Goal: Task Accomplishment & Management: Complete application form

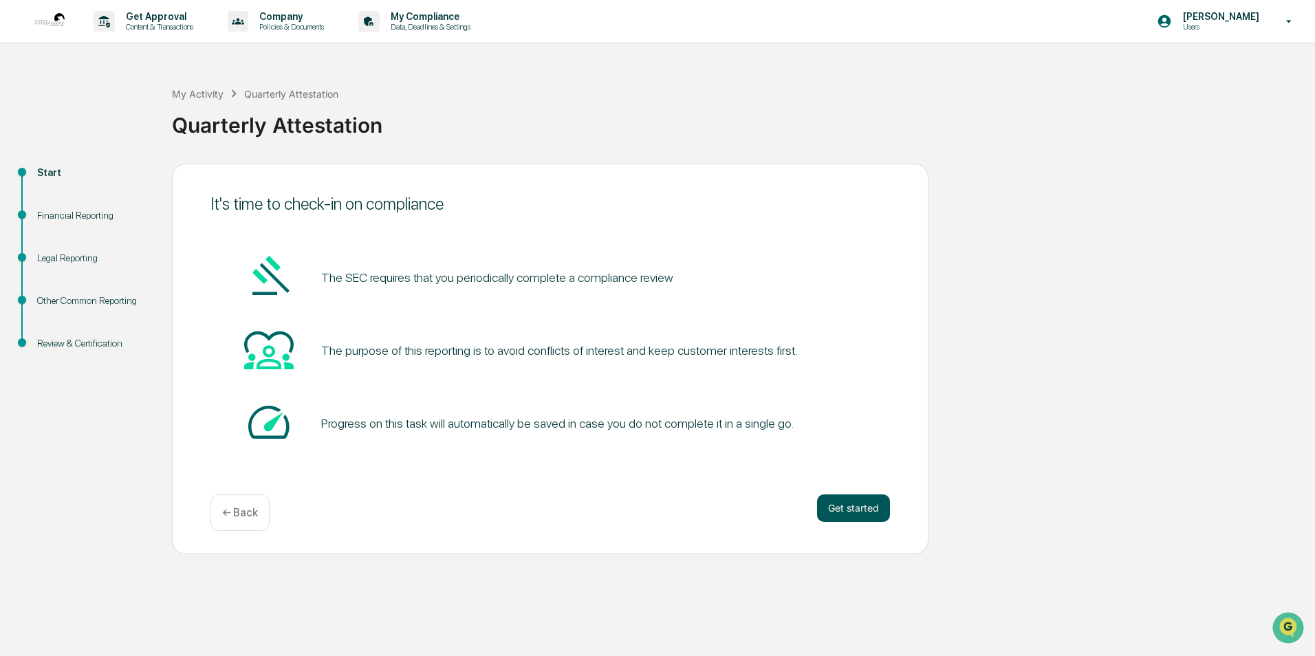
click at [843, 505] on button "Get started" at bounding box center [853, 509] width 73 height 28
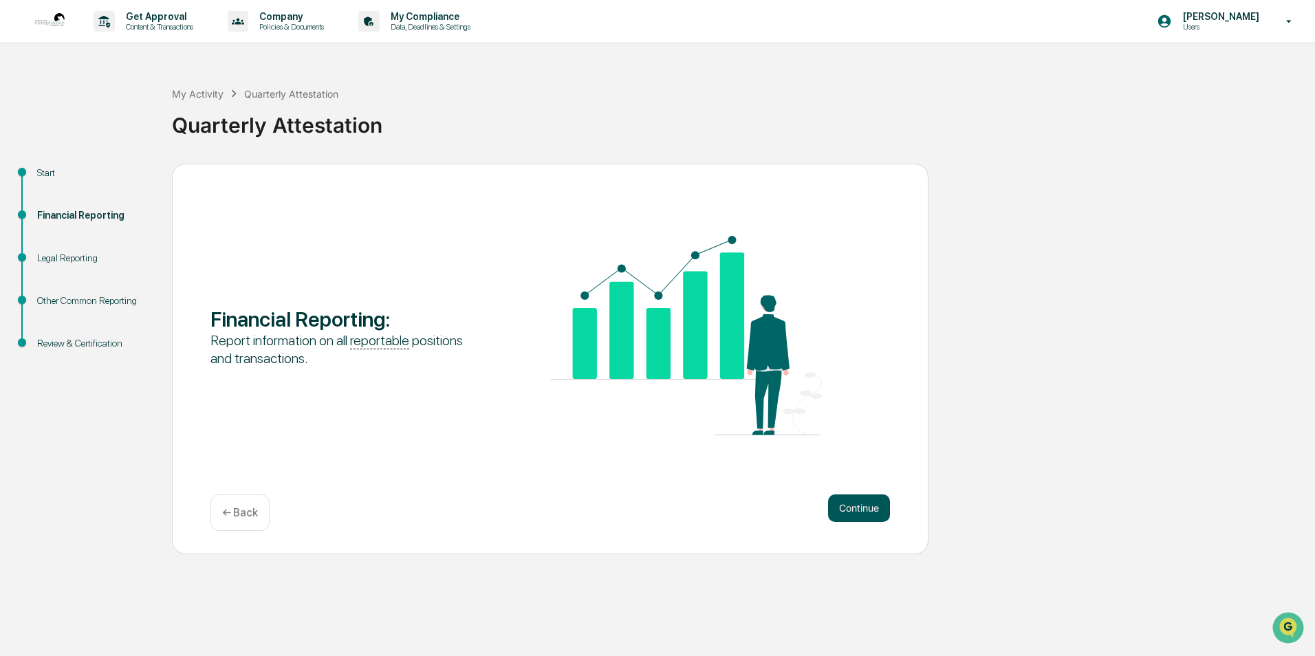
click at [836, 499] on button "Continue" at bounding box center [859, 509] width 62 height 28
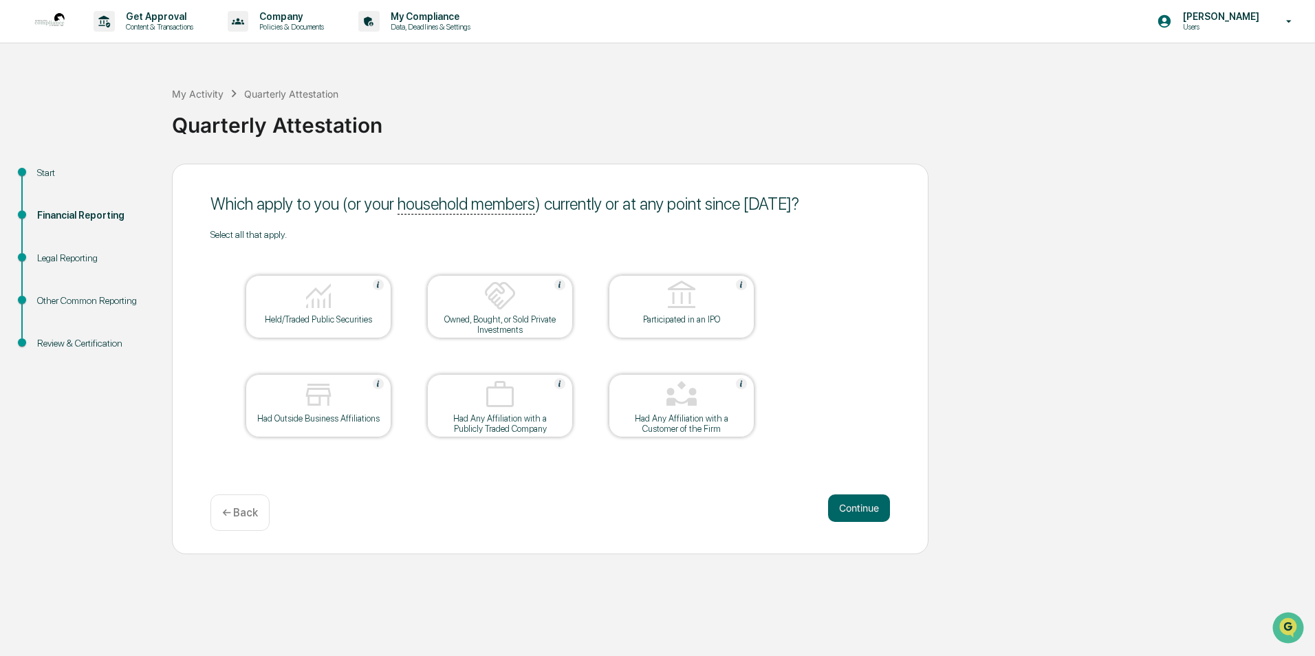
click at [329, 325] on div "Held/Traded Public Securities" at bounding box center [319, 306] width 146 height 63
click at [861, 509] on button "Continue" at bounding box center [859, 509] width 62 height 28
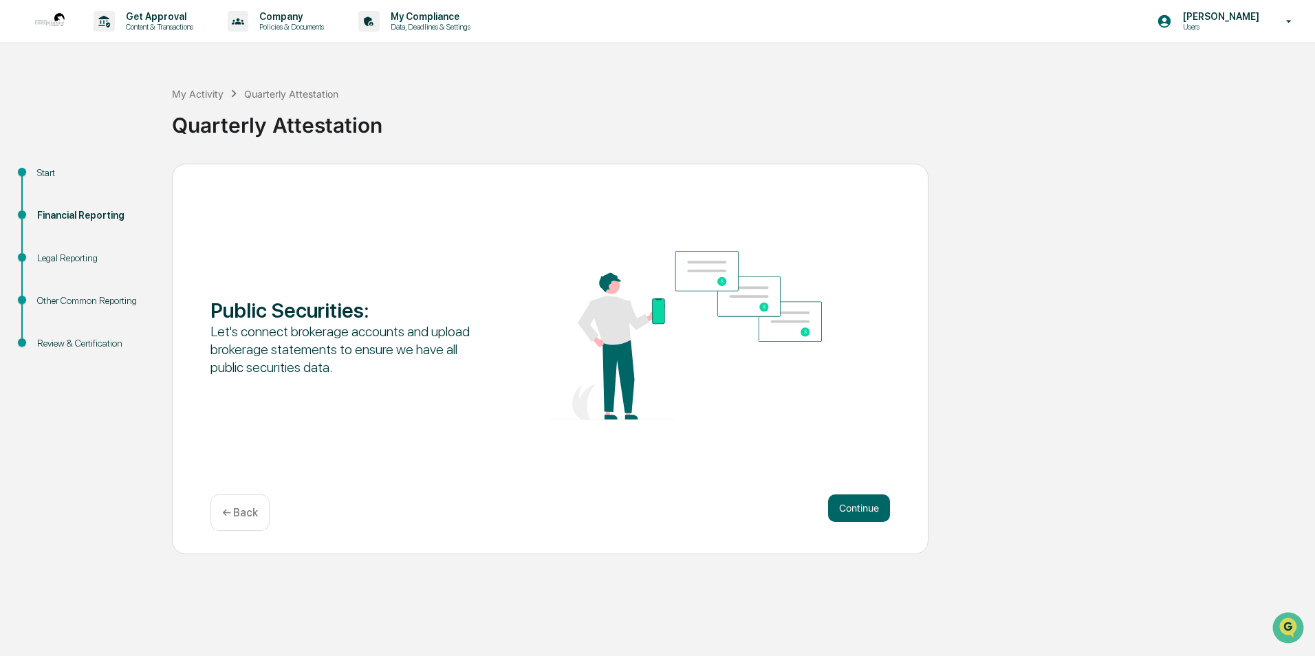
click at [242, 517] on p "← Back" at bounding box center [240, 512] width 36 height 13
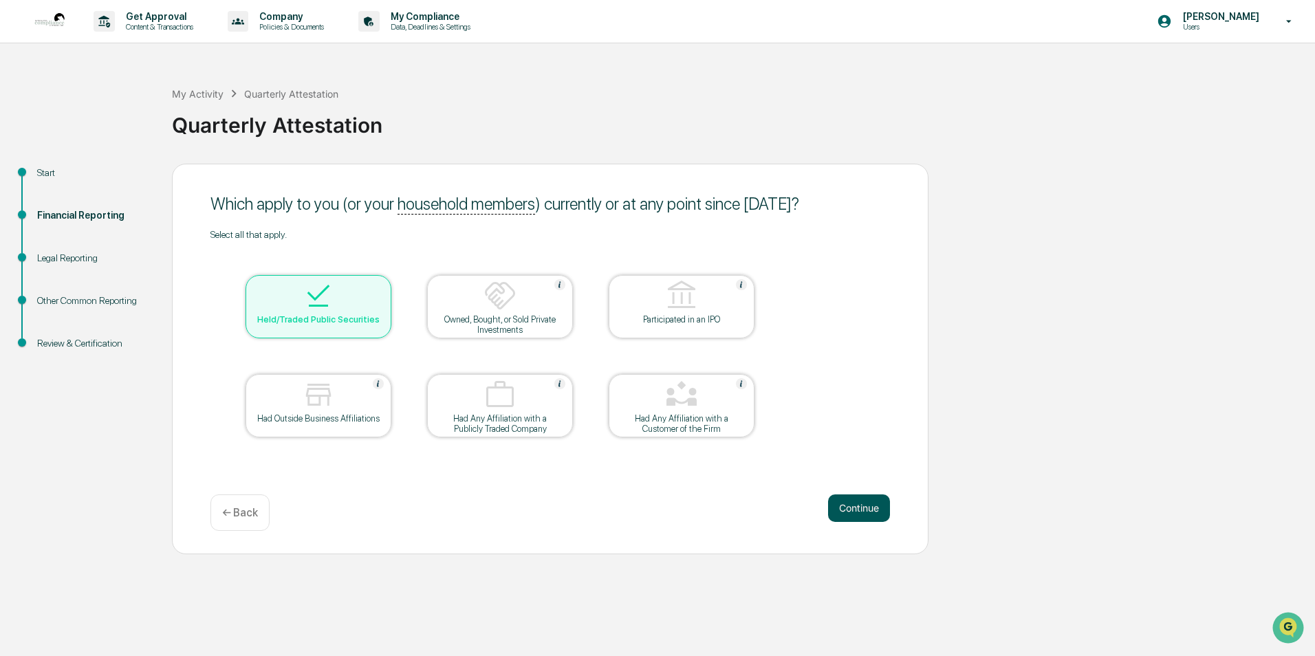
click at [856, 508] on button "Continue" at bounding box center [859, 509] width 62 height 28
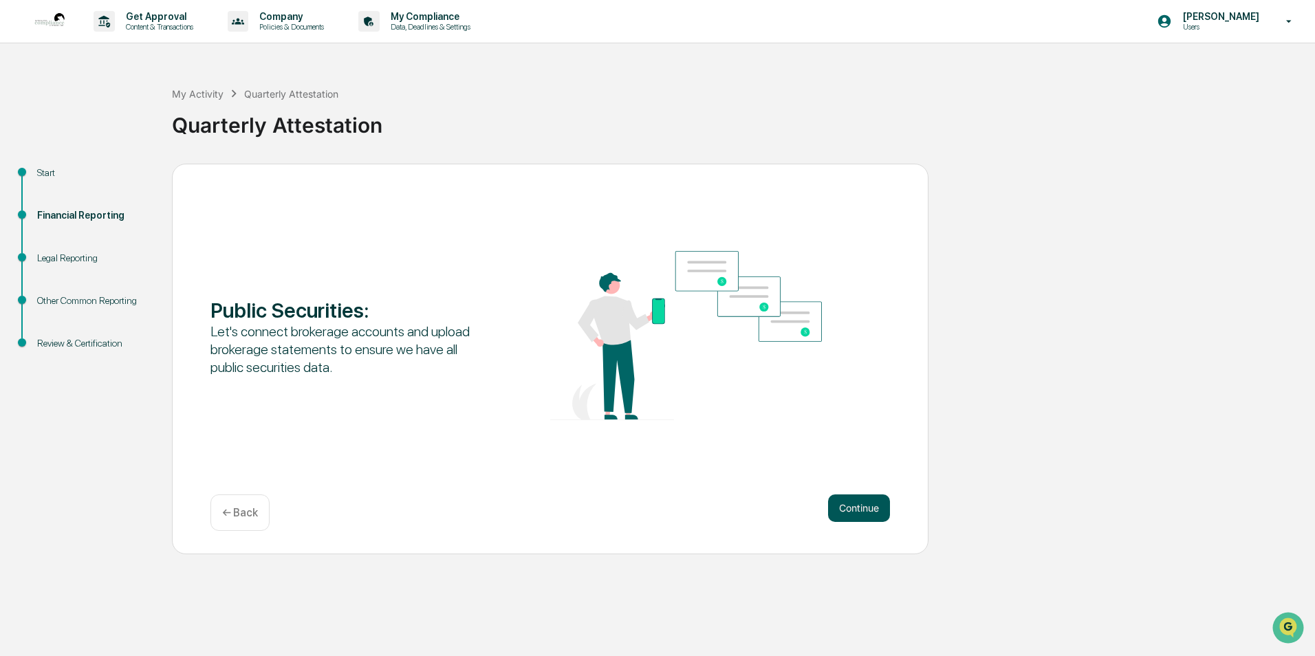
click at [831, 502] on button "Continue" at bounding box center [859, 509] width 62 height 28
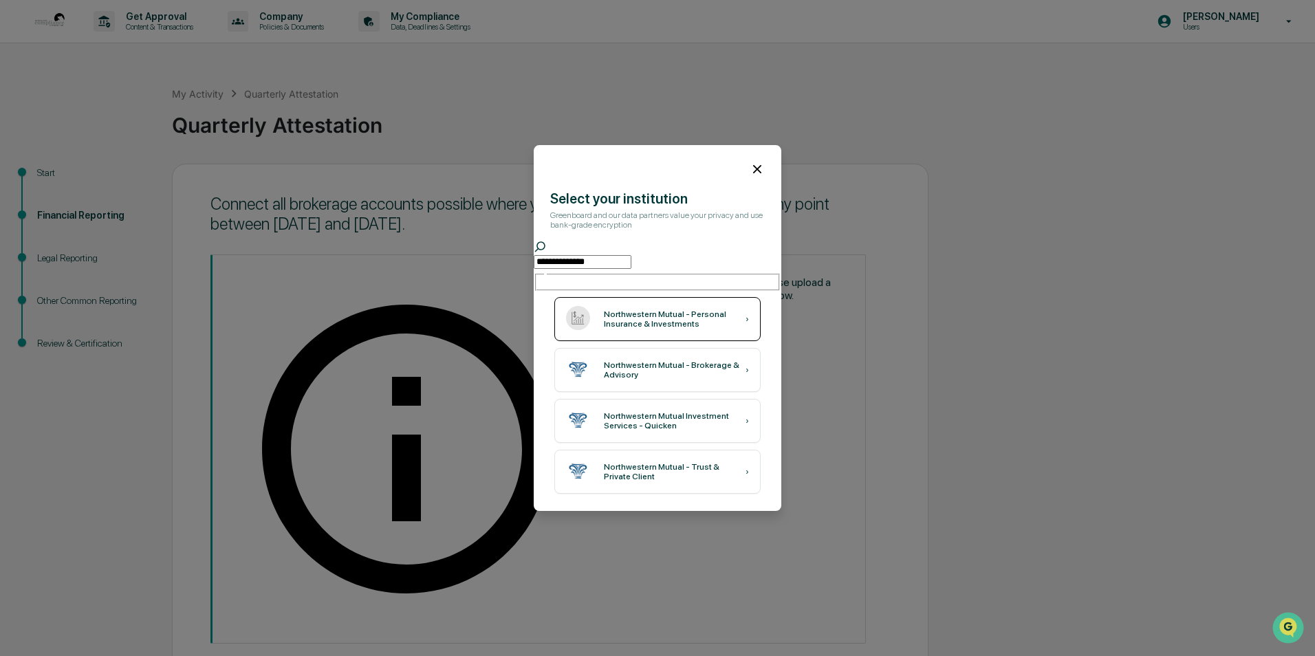
type input "**********"
click at [628, 310] on div "Northwestern Mutual - Personal Insurance & Investments" at bounding box center [675, 319] width 142 height 19
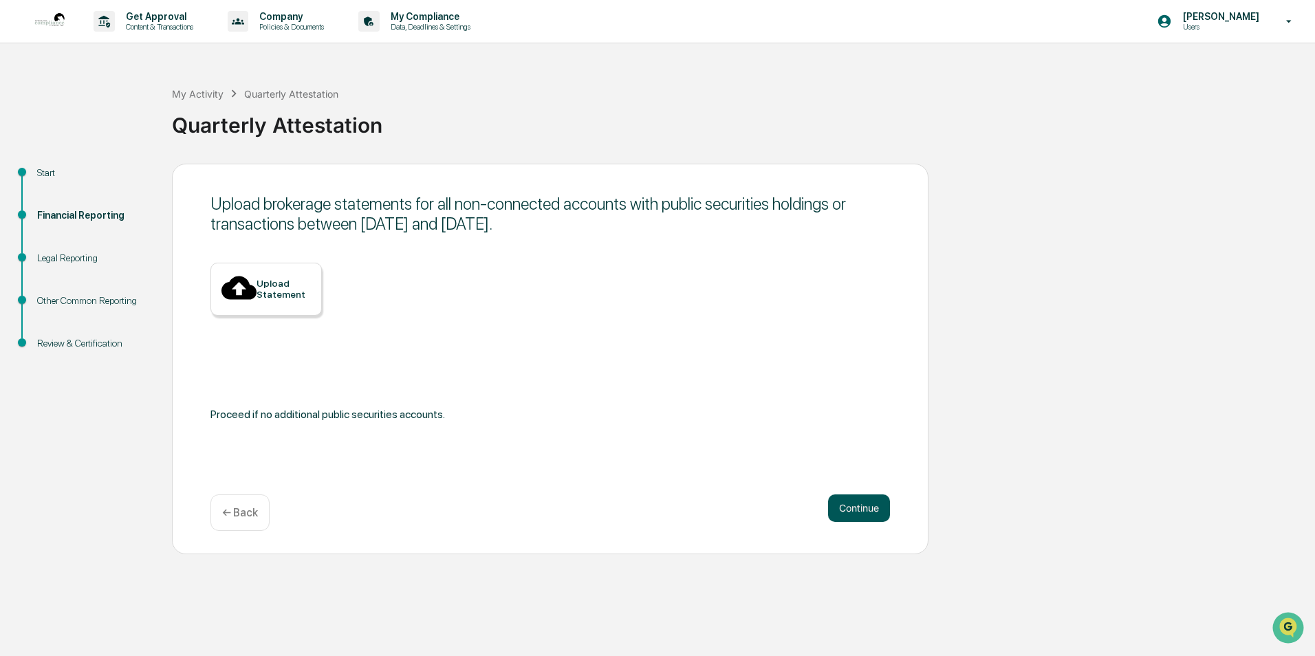
click at [854, 515] on button "Continue" at bounding box center [859, 509] width 62 height 28
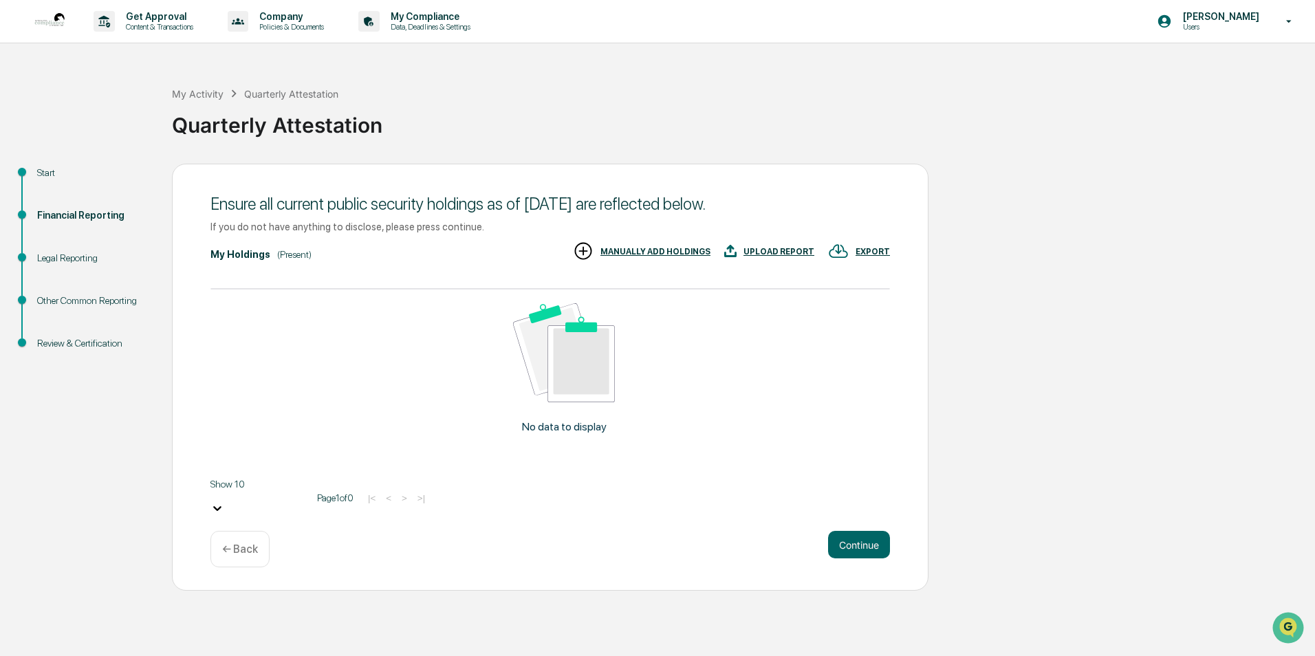
click at [250, 258] on div "My Holdings" at bounding box center [240, 254] width 60 height 11
click at [651, 249] on div "MANUALLY ADD HOLDINGS" at bounding box center [656, 252] width 110 height 10
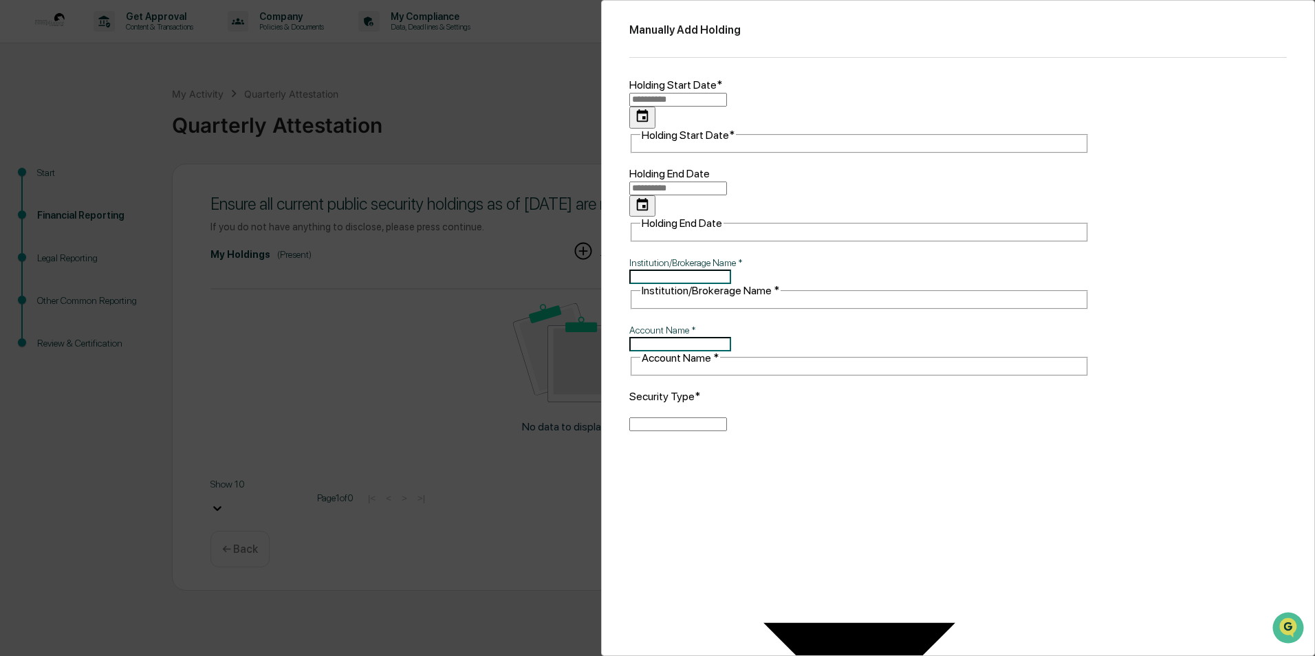
type input "**********"
click at [727, 100] on input "**********" at bounding box center [678, 100] width 98 height 14
click at [708, 337] on input "Account Name   *" at bounding box center [680, 344] width 102 height 14
click at [697, 270] on input "Institution/Brokerage Name   *" at bounding box center [680, 277] width 102 height 14
click at [579, 313] on div "Manually Add Holding Holding Start Date* Holding Start Date* Holding End Date H…" at bounding box center [657, 328] width 1315 height 656
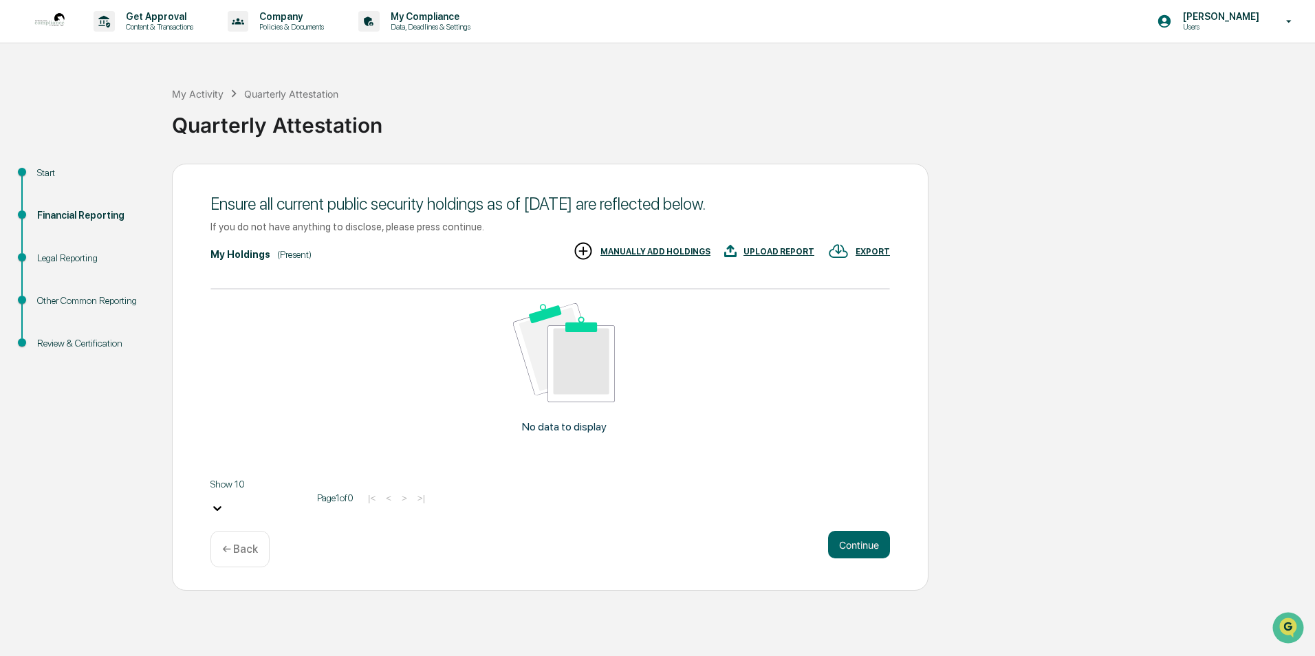
click at [257, 532] on div "← Back" at bounding box center [239, 549] width 59 height 36
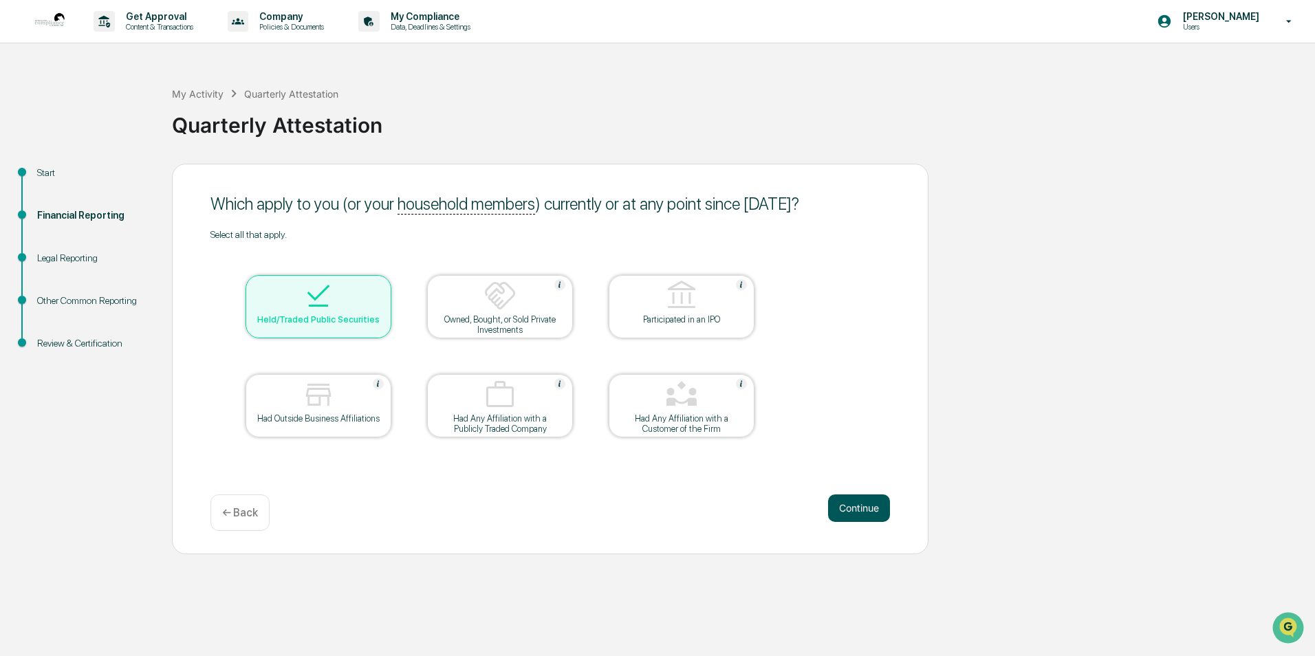
click at [861, 504] on button "Continue" at bounding box center [859, 509] width 62 height 28
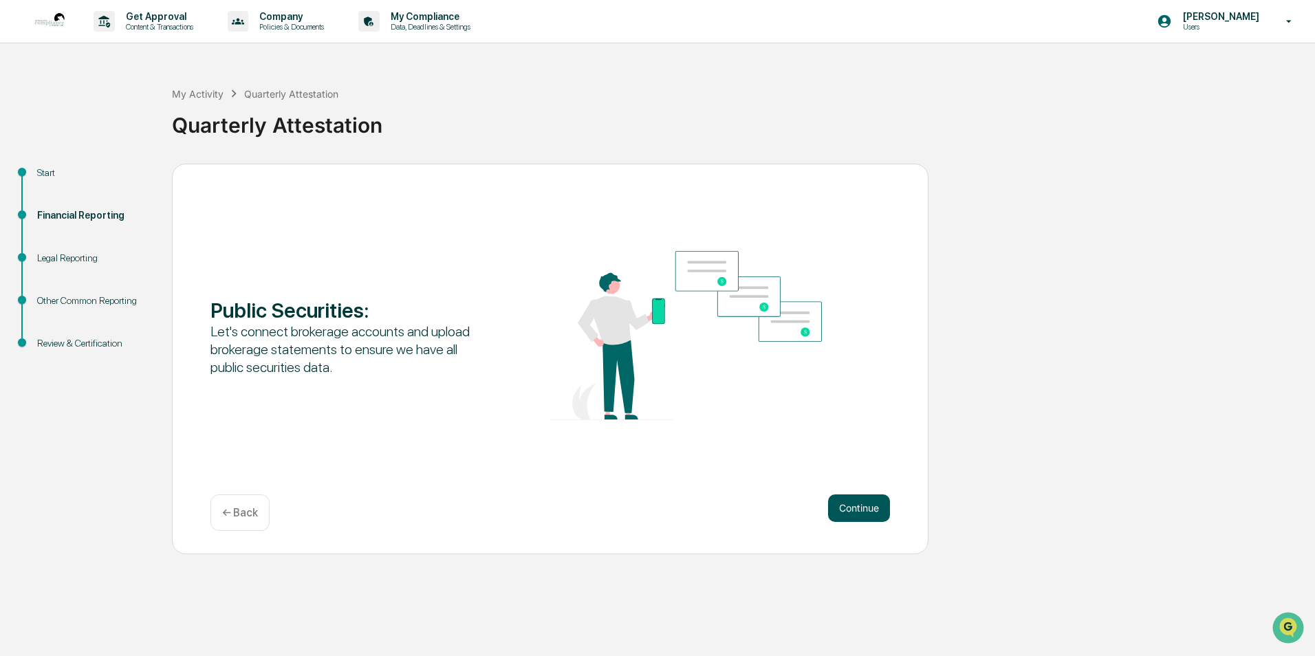
click at [869, 499] on button "Continue" at bounding box center [859, 509] width 62 height 28
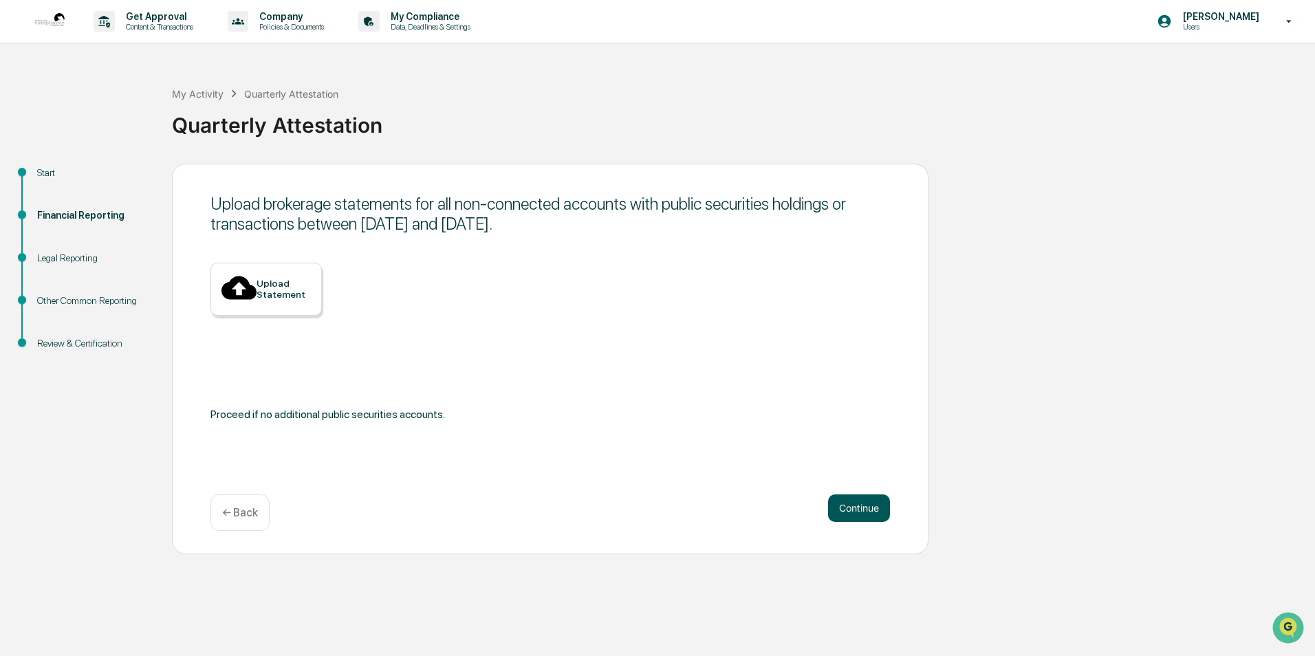
click at [861, 505] on button "Continue" at bounding box center [859, 509] width 62 height 28
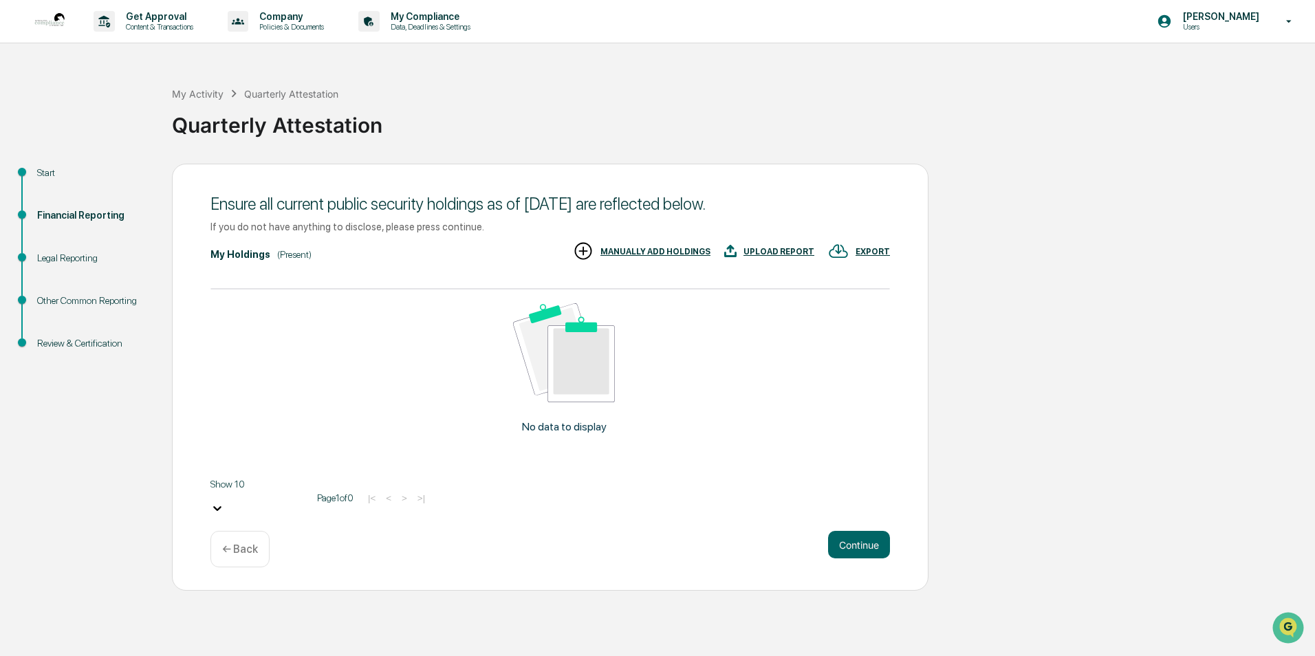
click at [627, 257] on div "MANUALLY ADD HOLDINGS" at bounding box center [656, 252] width 110 height 10
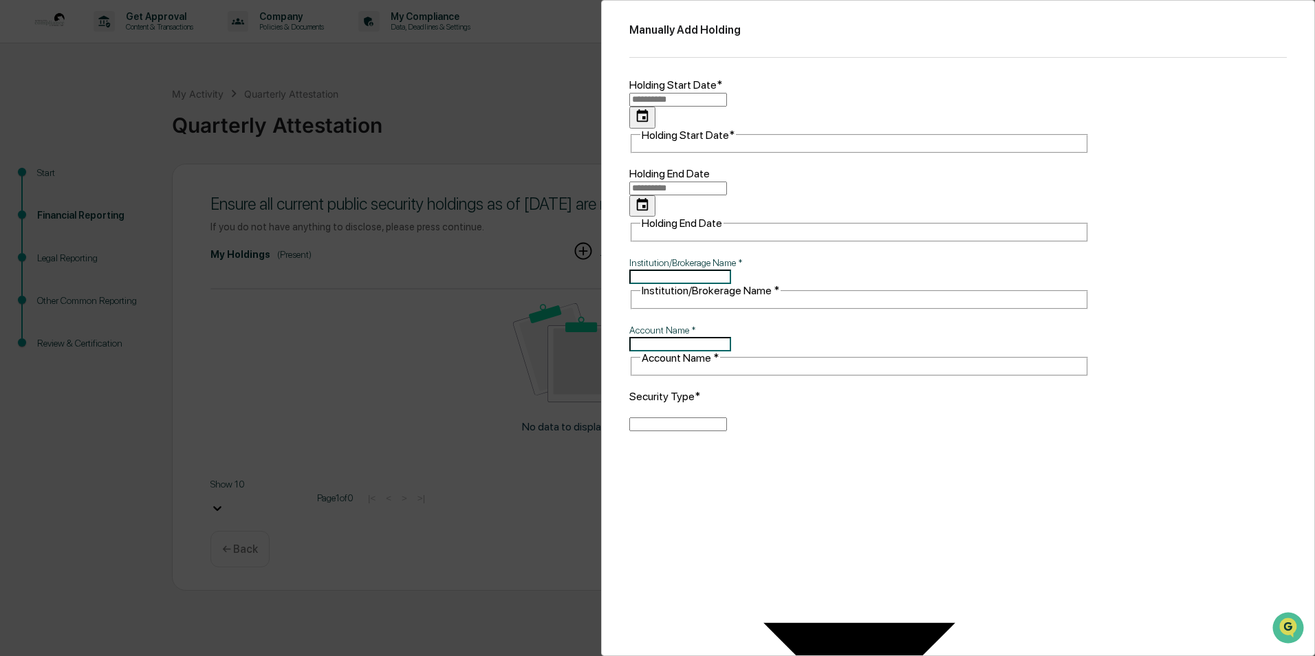
type input "**********"
click at [706, 107] on input "**********" at bounding box center [678, 100] width 98 height 14
click at [616, 565] on div "Manually Add Holding Holding Start Date* Holding Start Date* Holding End Date H…" at bounding box center [958, 328] width 714 height 656
click at [463, 564] on div "Manually Add Holding Holding Start Date* Holding Start Date* Holding End Date H…" at bounding box center [657, 328] width 1315 height 656
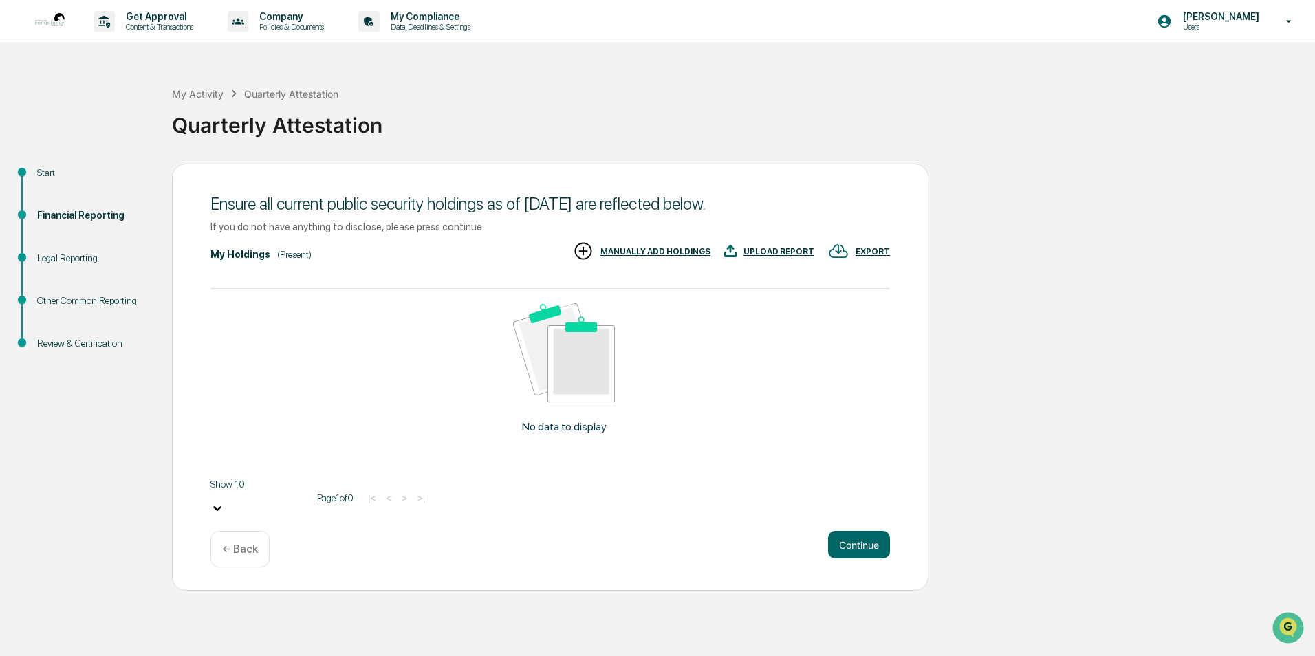
click at [238, 543] on p "← Back" at bounding box center [240, 549] width 36 height 13
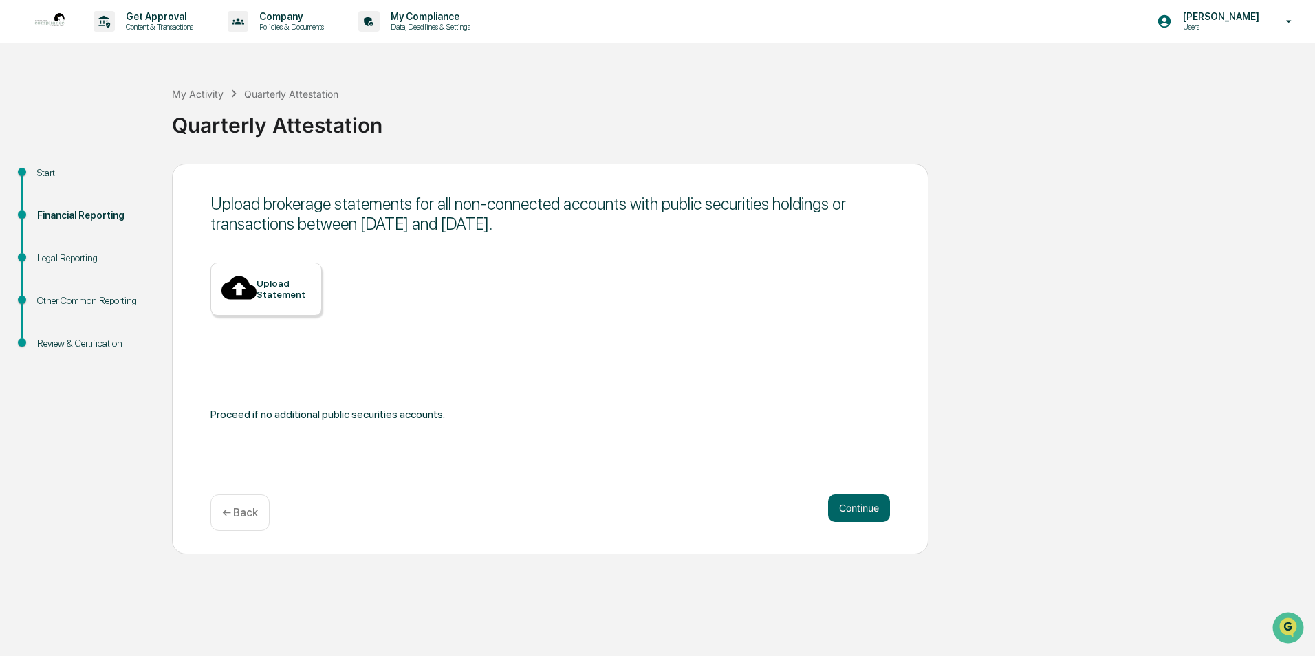
click at [233, 523] on div "← Back" at bounding box center [239, 513] width 59 height 36
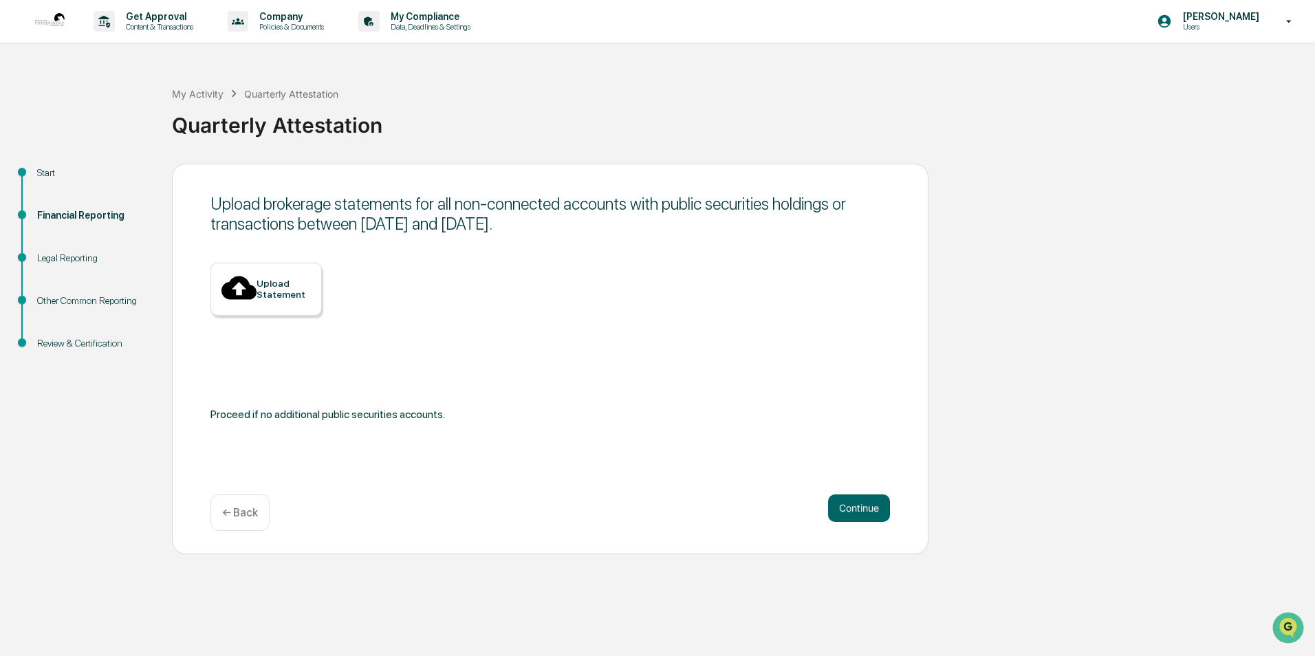
click at [86, 261] on div "Legal Reporting" at bounding box center [93, 258] width 113 height 14
click at [93, 356] on div "Review & Certification" at bounding box center [93, 359] width 135 height 43
click at [94, 347] on div "Review & Certification" at bounding box center [93, 343] width 113 height 14
click at [248, 279] on div "Upload Statement" at bounding box center [265, 289] width 111 height 52
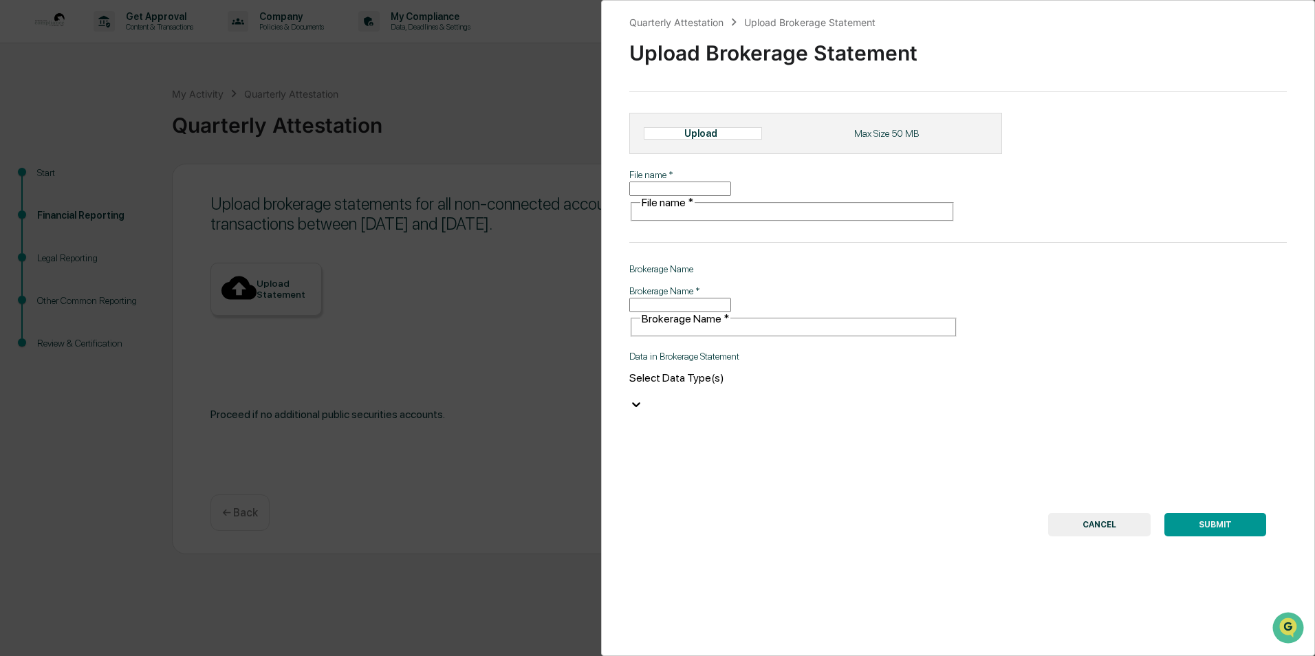
click at [695, 305] on input "Brokerage Name   *" at bounding box center [680, 305] width 102 height 14
click at [726, 139] on div "Upload" at bounding box center [706, 133] width 45 height 11
type input "**********"
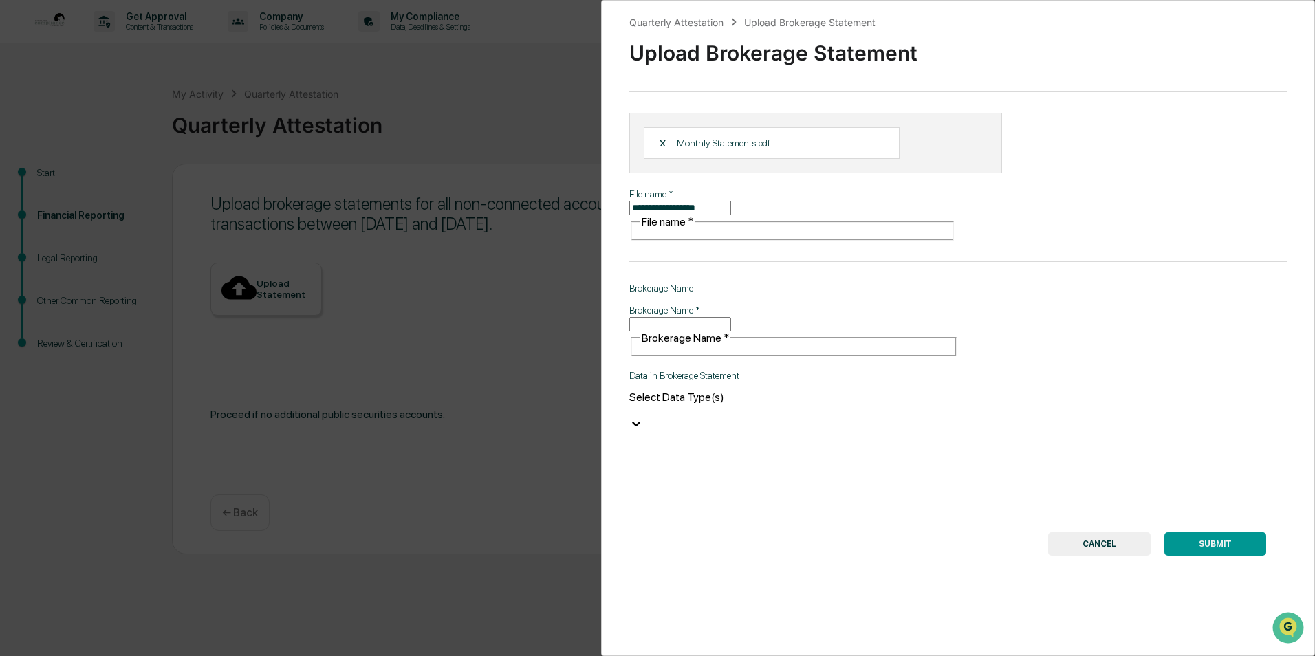
click at [731, 317] on input "Brokerage Name   *" at bounding box center [680, 324] width 102 height 14
type input "**********"
click at [827, 404] on div at bounding box center [793, 410] width 329 height 13
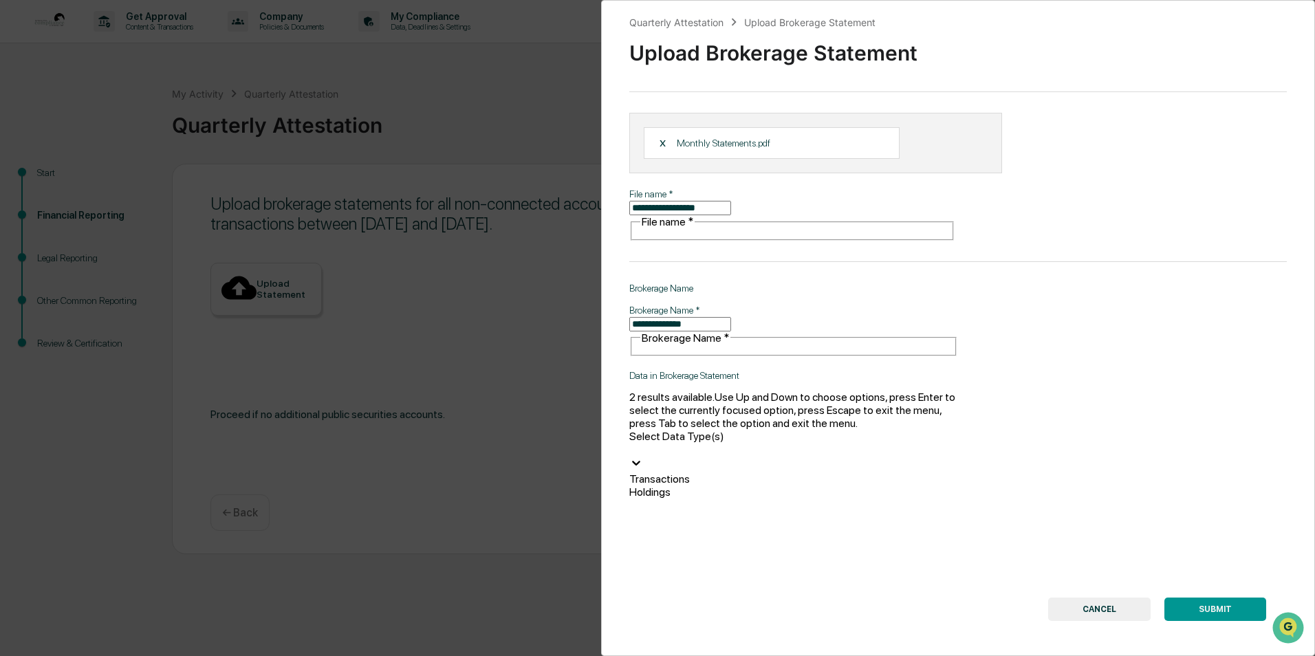
click at [775, 486] on div "Holdings" at bounding box center [793, 492] width 329 height 13
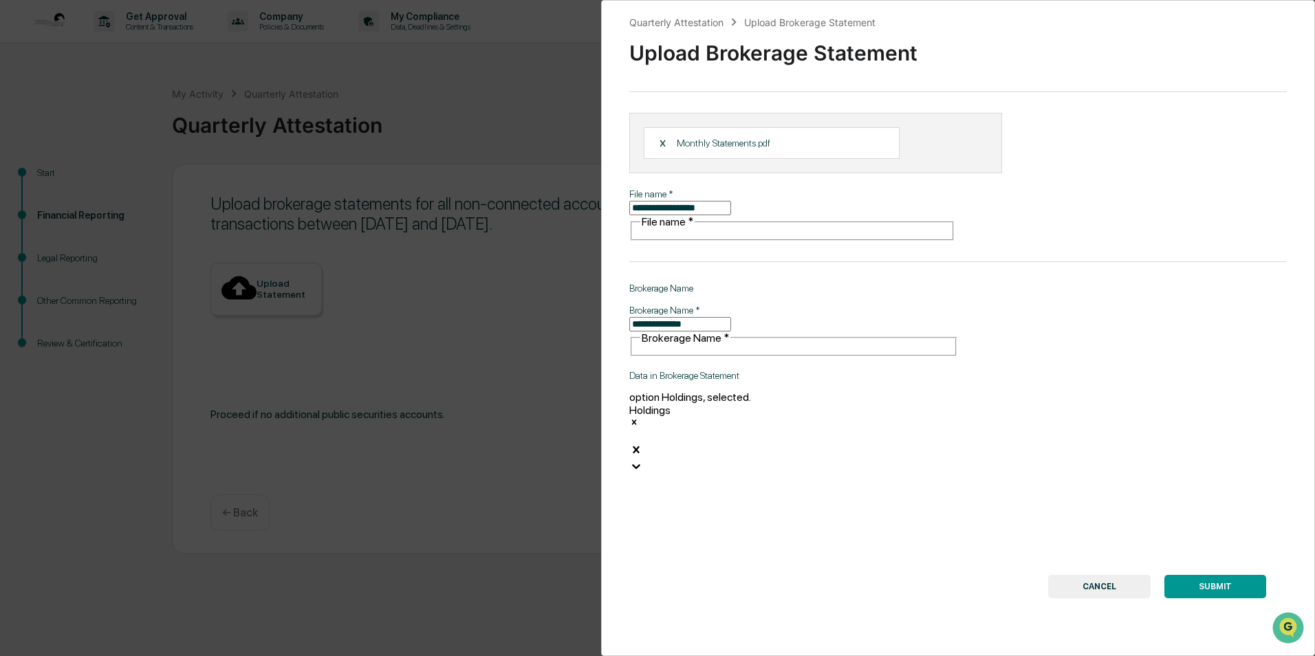
click at [779, 430] on div at bounding box center [793, 436] width 329 height 13
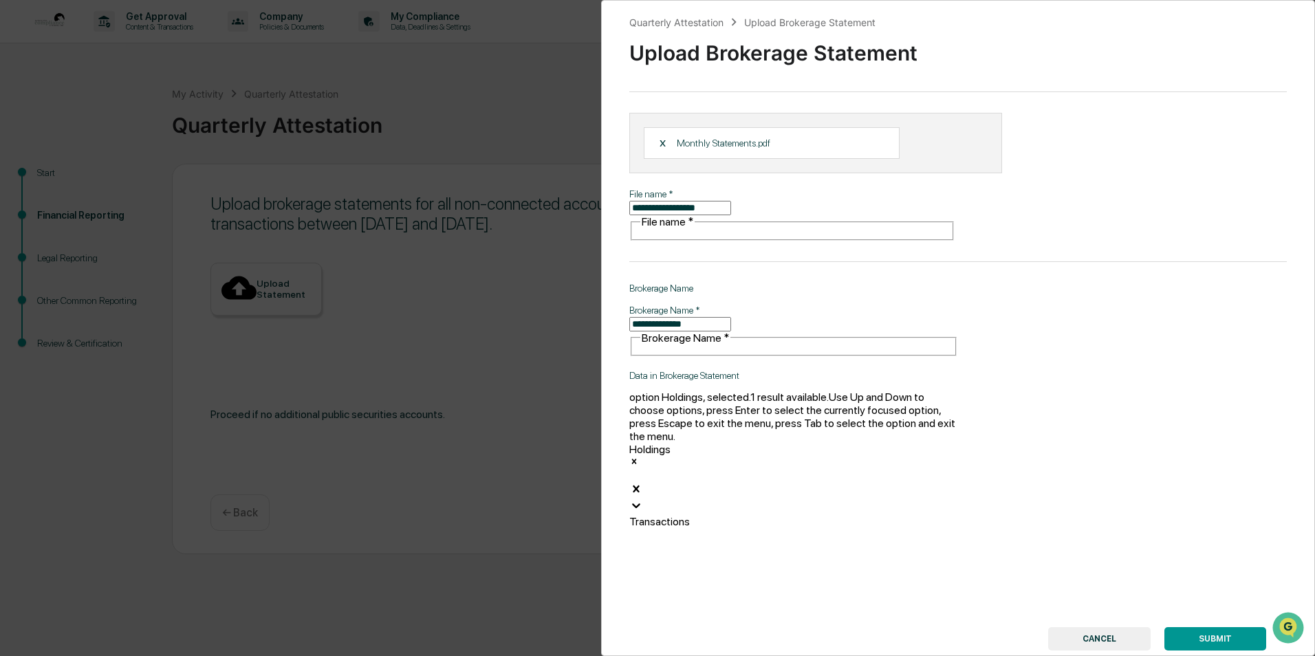
click at [777, 469] on div at bounding box center [793, 475] width 329 height 13
click at [773, 515] on div "Transactions" at bounding box center [793, 521] width 329 height 13
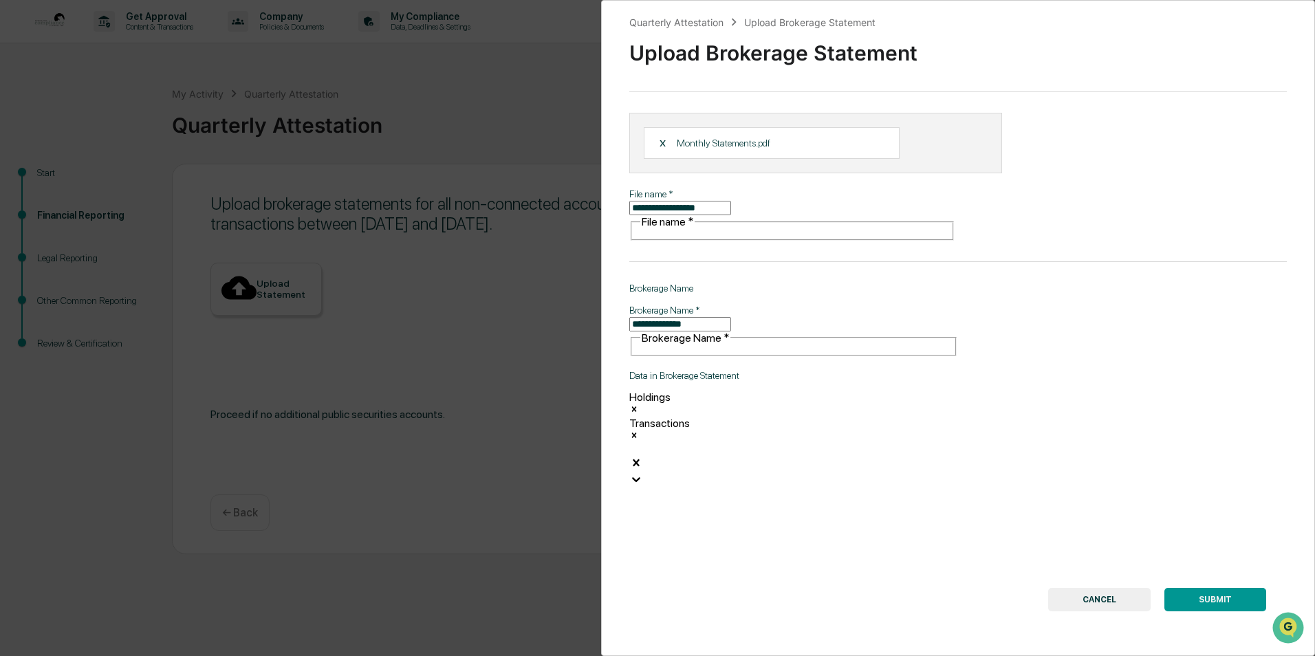
click at [1231, 588] on button "SUBMIT" at bounding box center [1216, 599] width 102 height 23
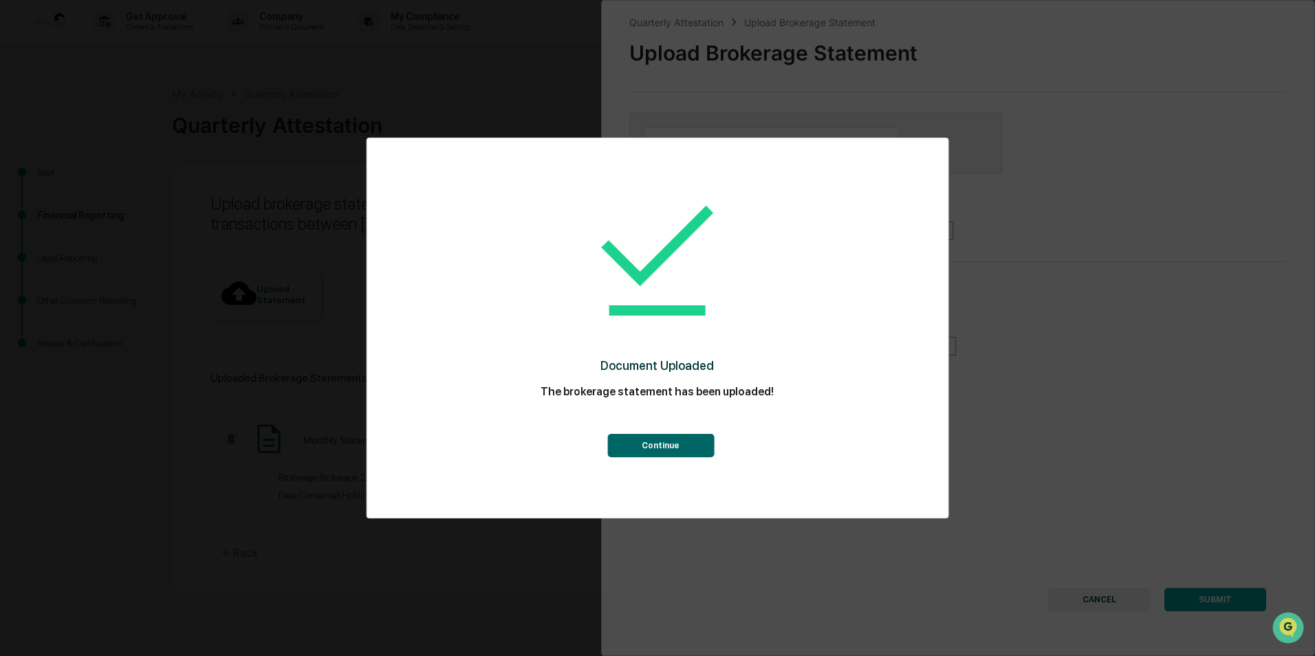
click at [686, 454] on button "Continue" at bounding box center [660, 445] width 107 height 23
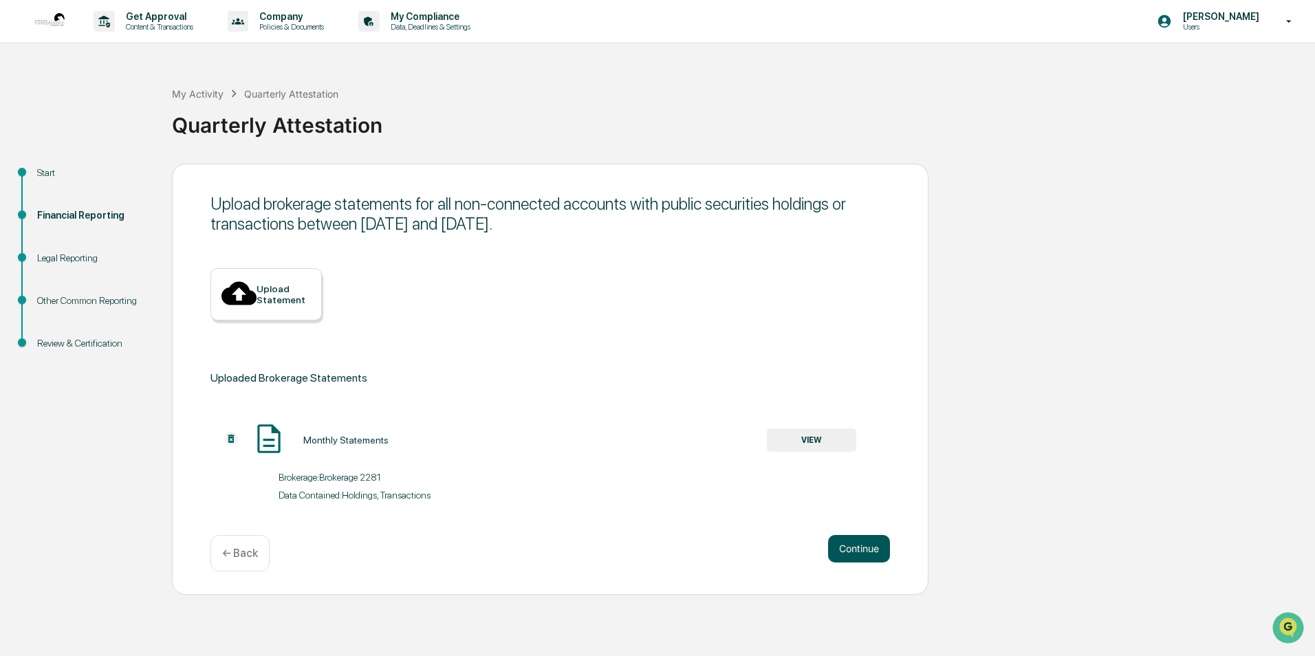
click at [858, 535] on button "Continue" at bounding box center [859, 549] width 62 height 28
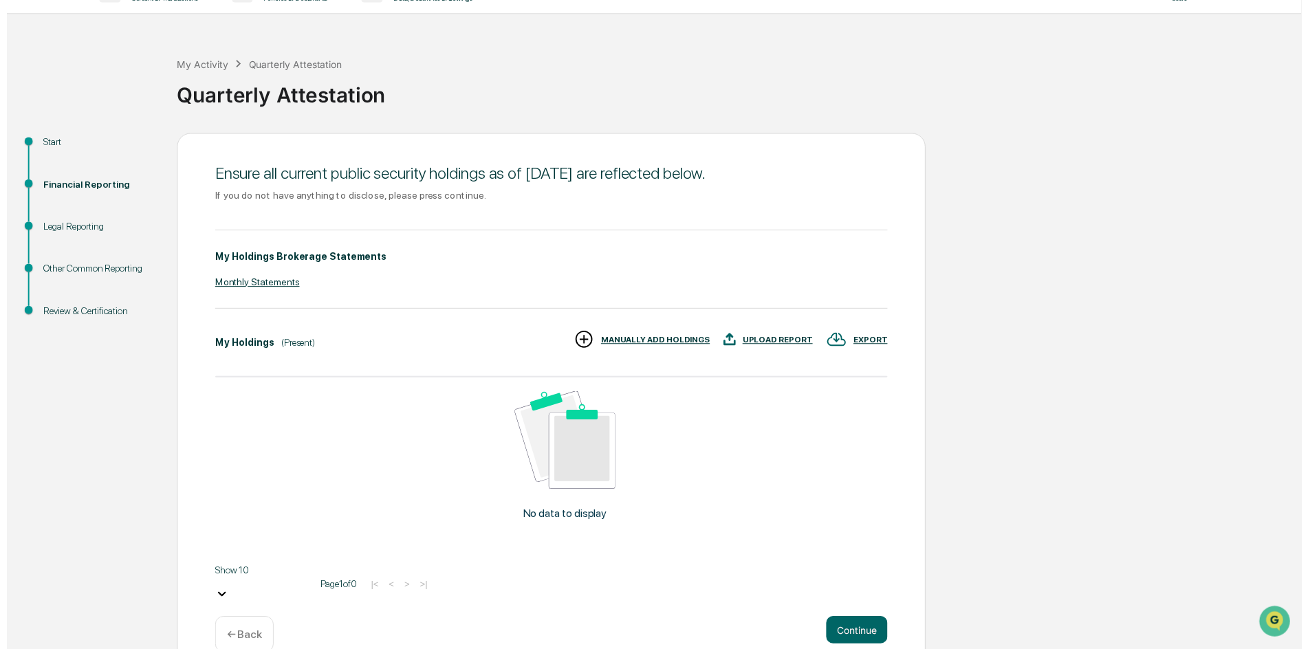
scroll to position [43, 0]
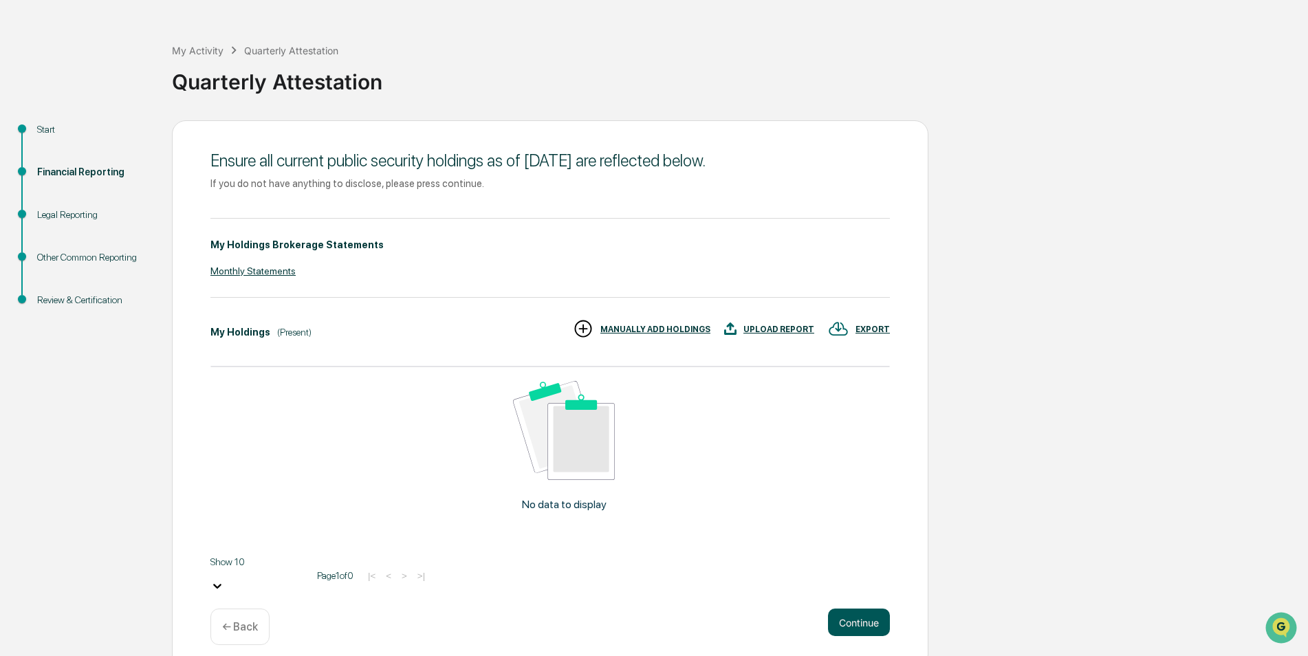
click at [872, 609] on button "Continue" at bounding box center [859, 623] width 62 height 28
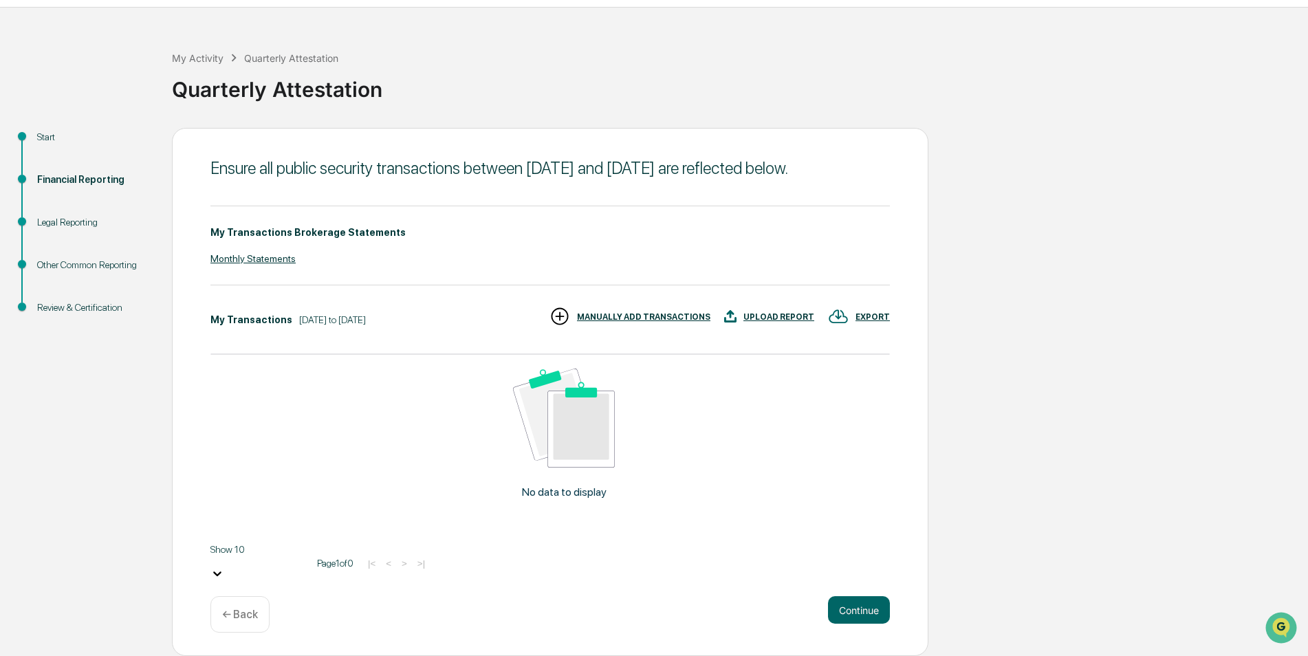
click at [770, 322] on div "UPLOAD REPORT" at bounding box center [769, 317] width 90 height 23
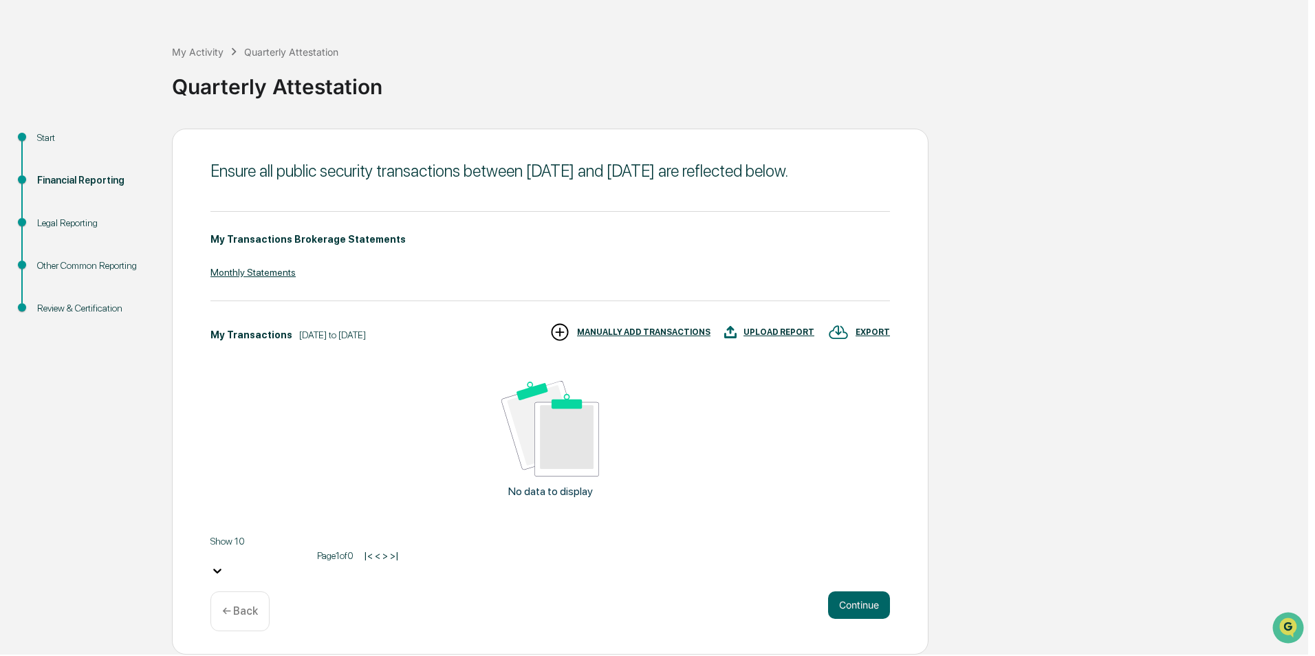
click at [11, 656] on icon "Close modal" at bounding box center [5, 661] width 11 height 11
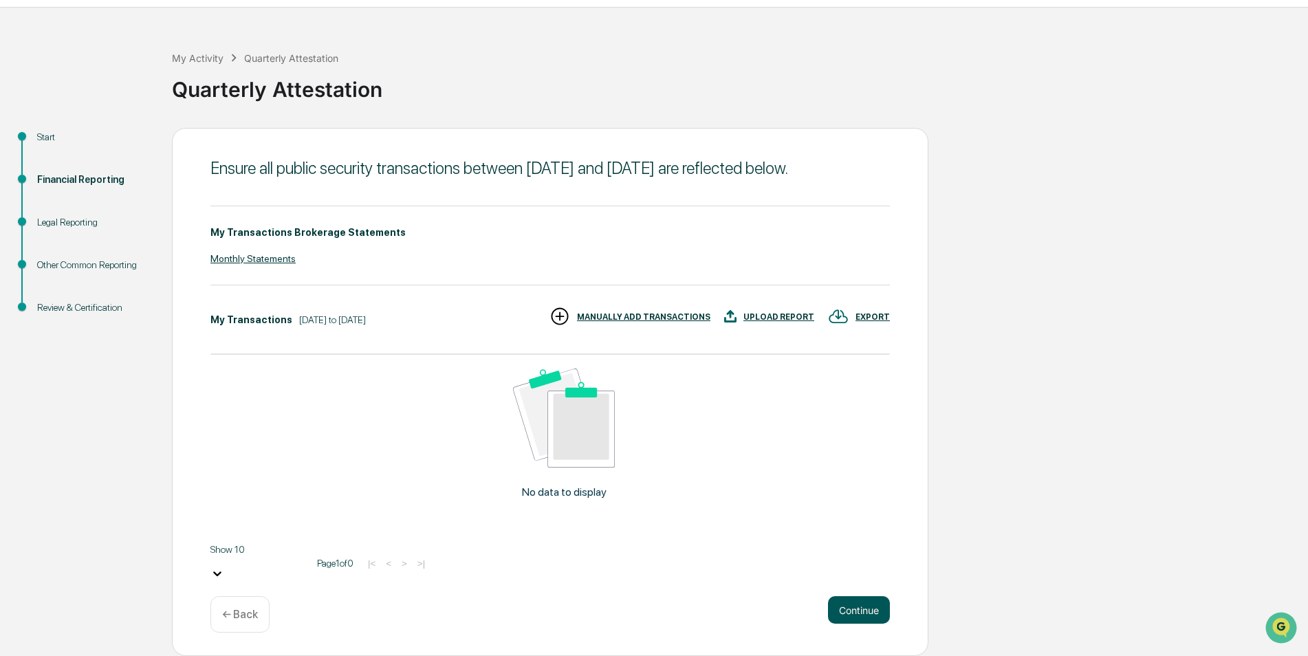
click at [848, 607] on button "Continue" at bounding box center [859, 610] width 62 height 28
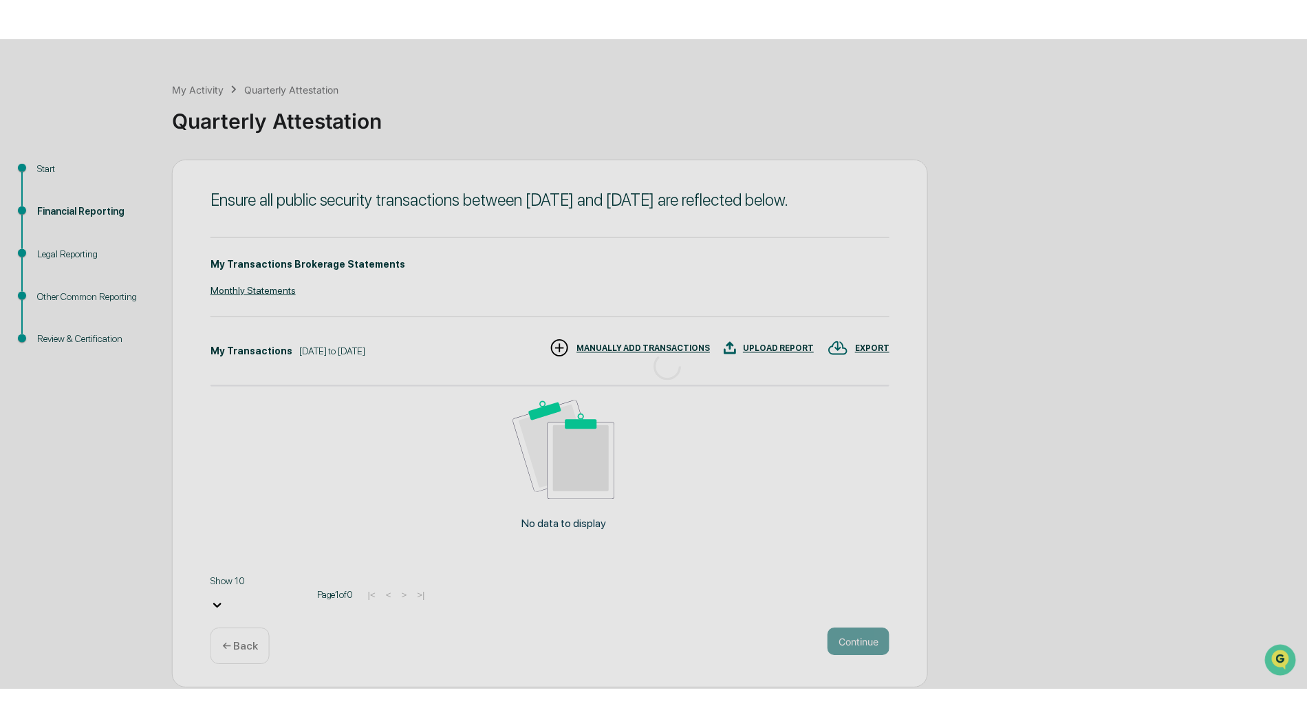
scroll to position [0, 0]
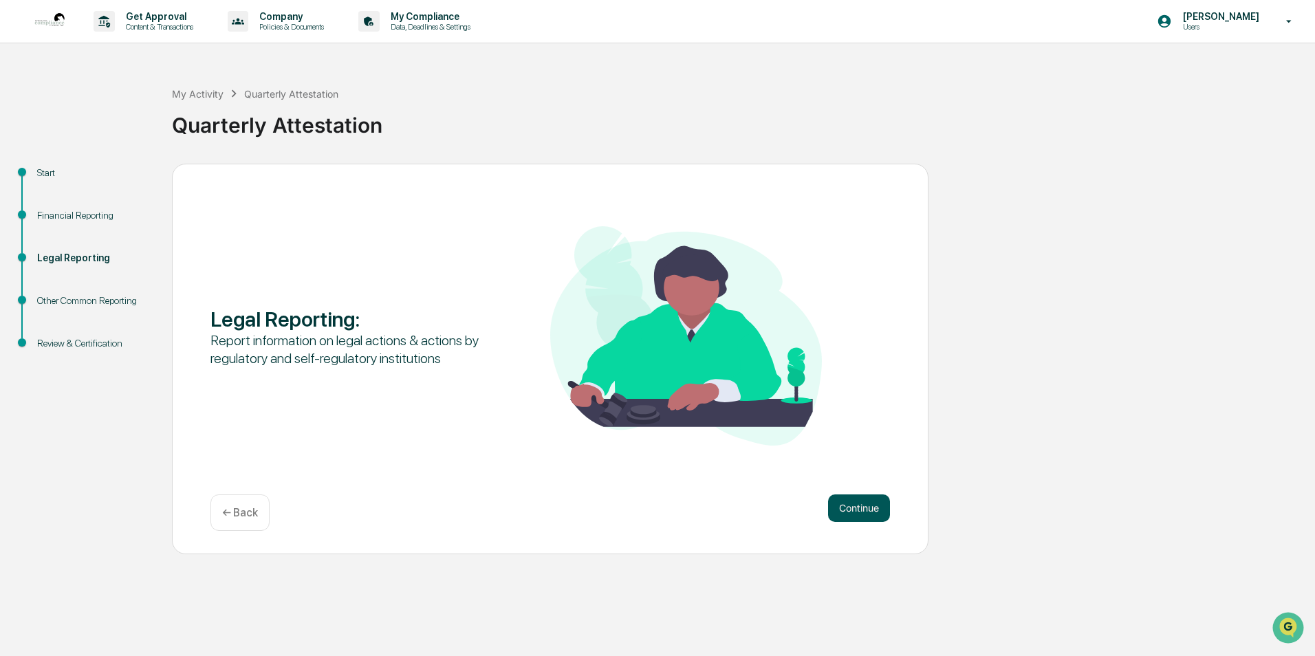
click at [847, 506] on button "Continue" at bounding box center [859, 509] width 62 height 28
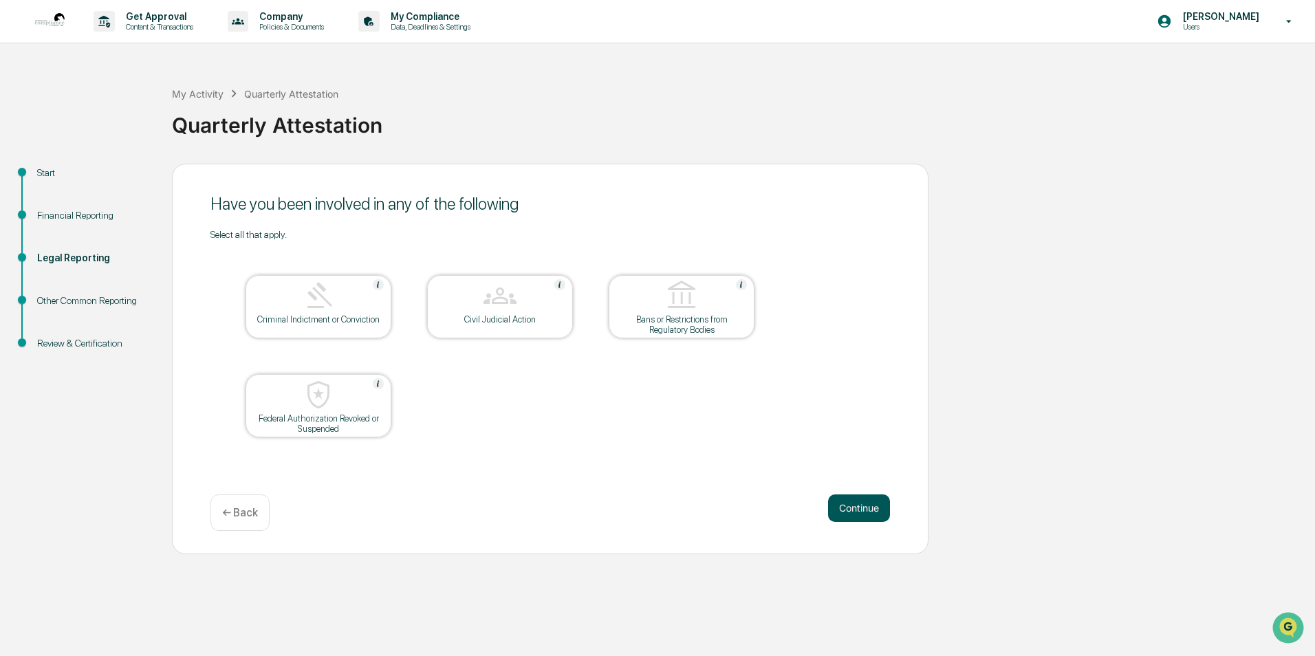
click at [873, 508] on button "Continue" at bounding box center [859, 509] width 62 height 28
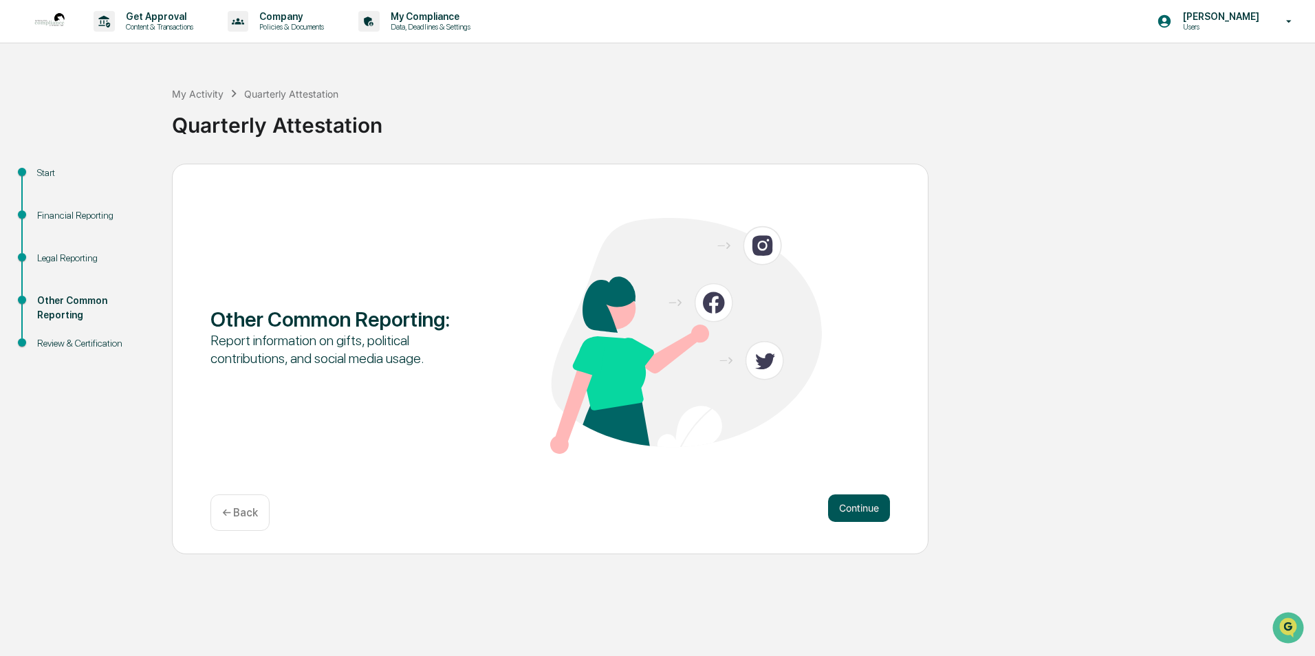
click at [853, 501] on button "Continue" at bounding box center [859, 509] width 62 height 28
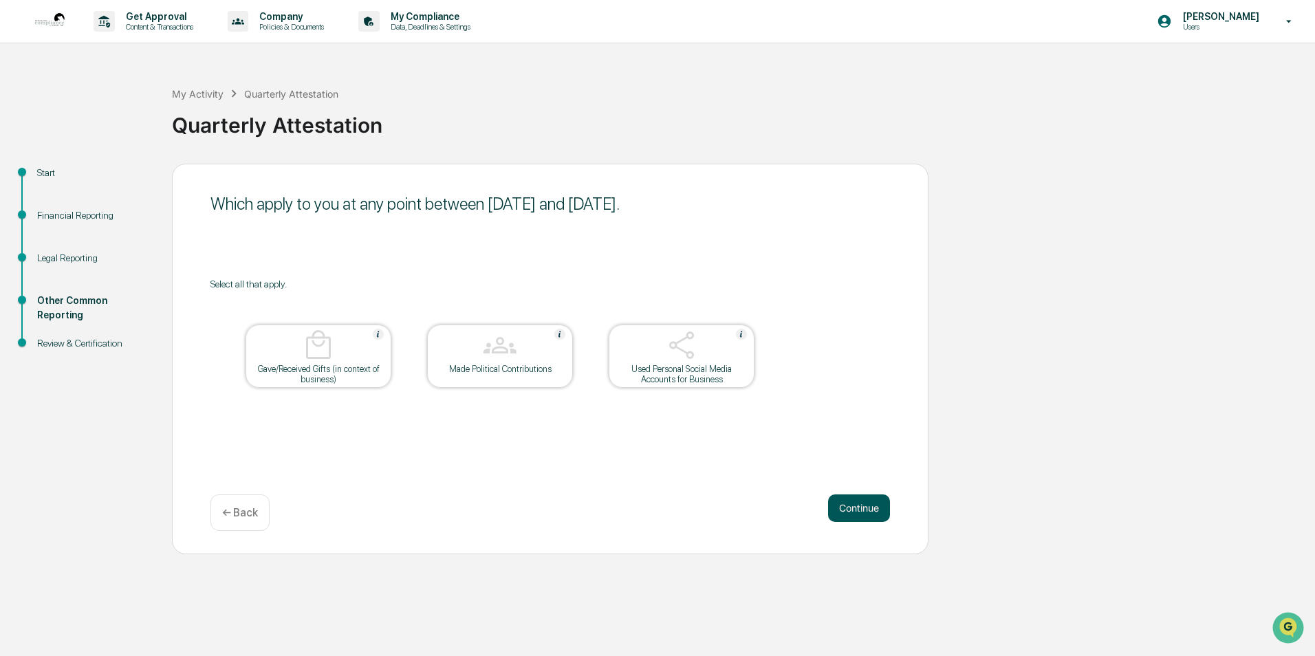
click at [857, 506] on button "Continue" at bounding box center [859, 509] width 62 height 28
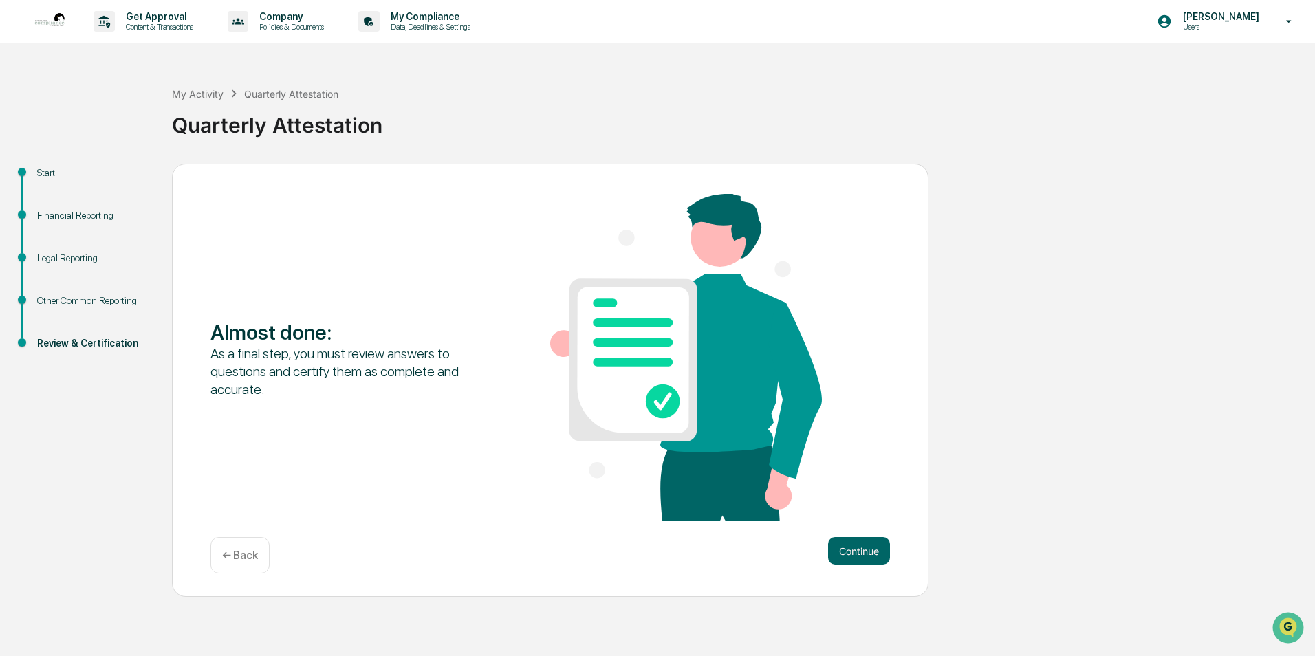
click at [266, 554] on div "← Back" at bounding box center [239, 555] width 59 height 36
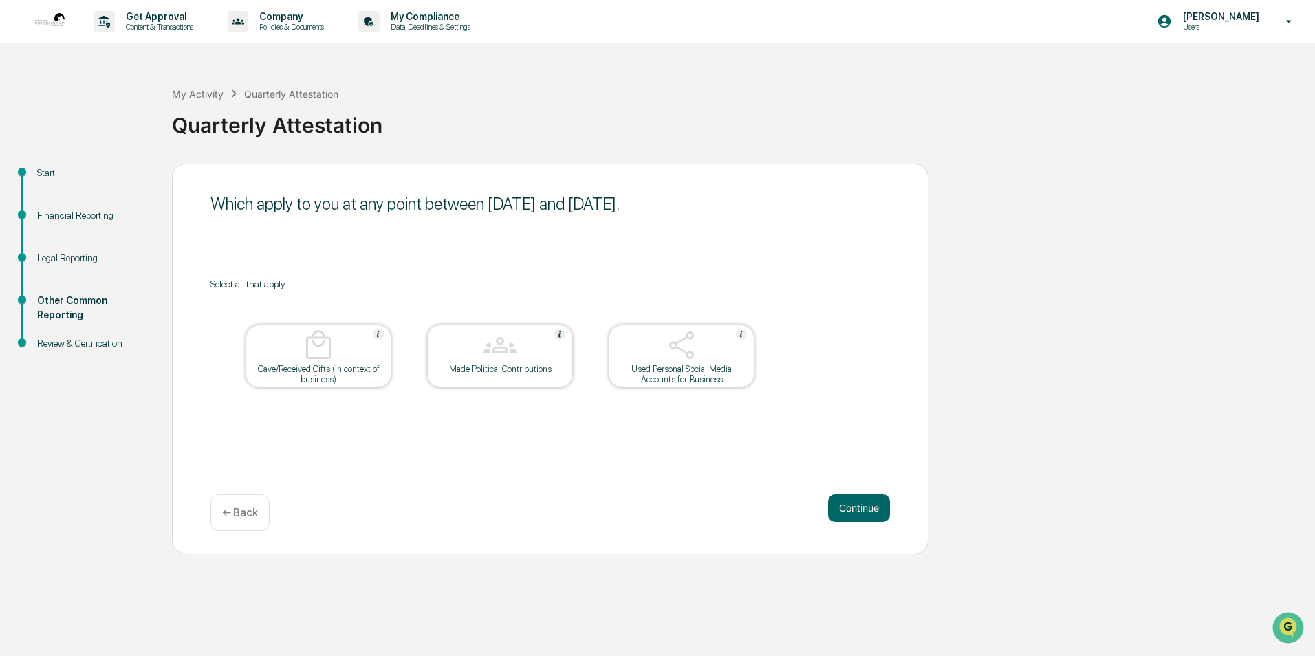
click at [691, 377] on div "Used Personal Social Media Accounts for Business" at bounding box center [682, 374] width 124 height 21
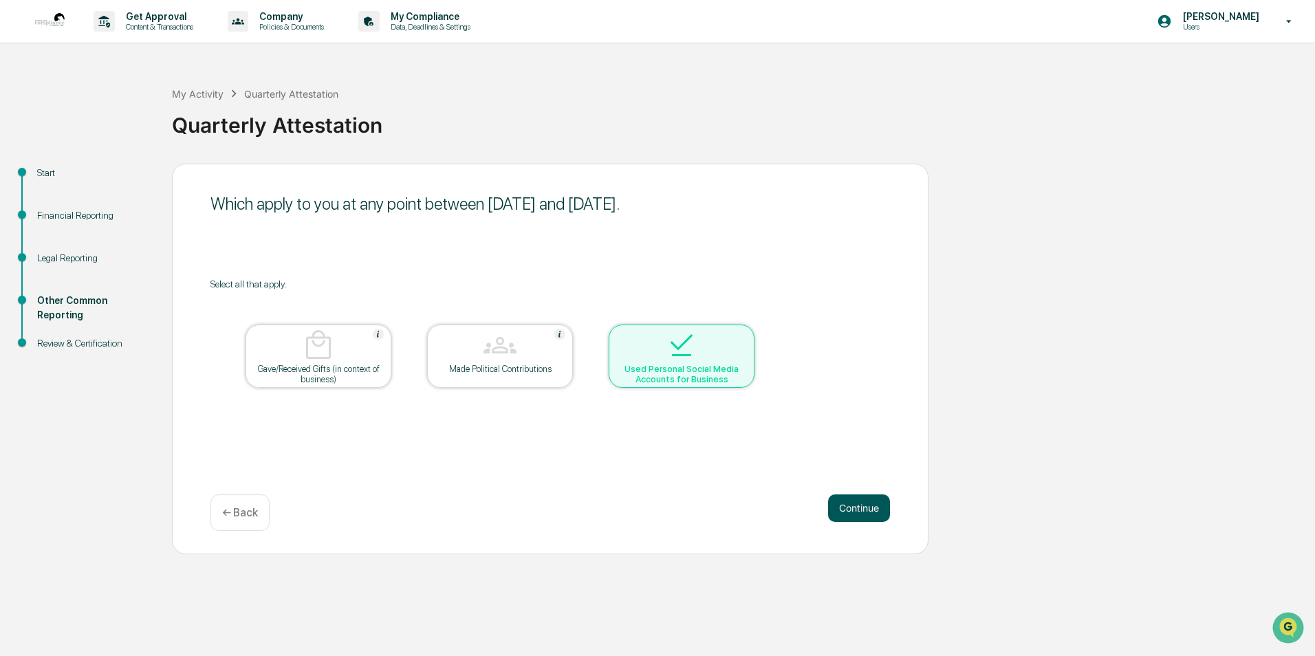
click at [843, 512] on button "Continue" at bounding box center [859, 509] width 62 height 28
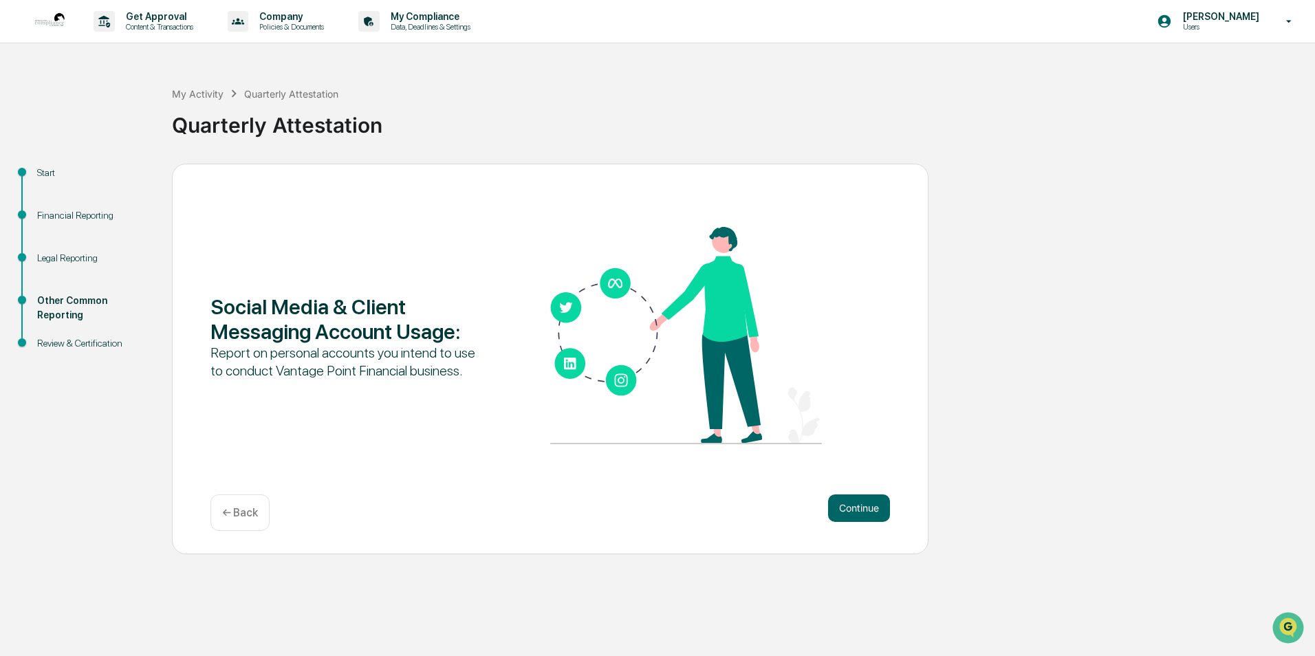
click at [243, 508] on p "← Back" at bounding box center [240, 512] width 36 height 13
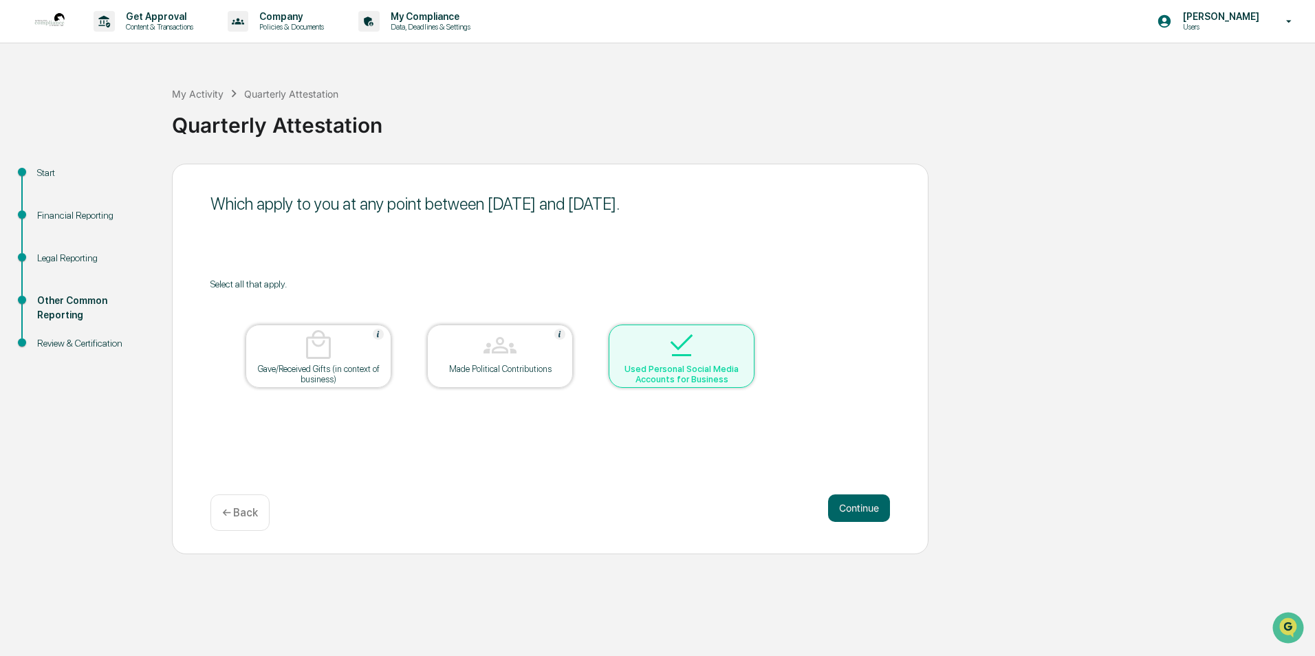
click at [715, 361] on div at bounding box center [682, 346] width 138 height 35
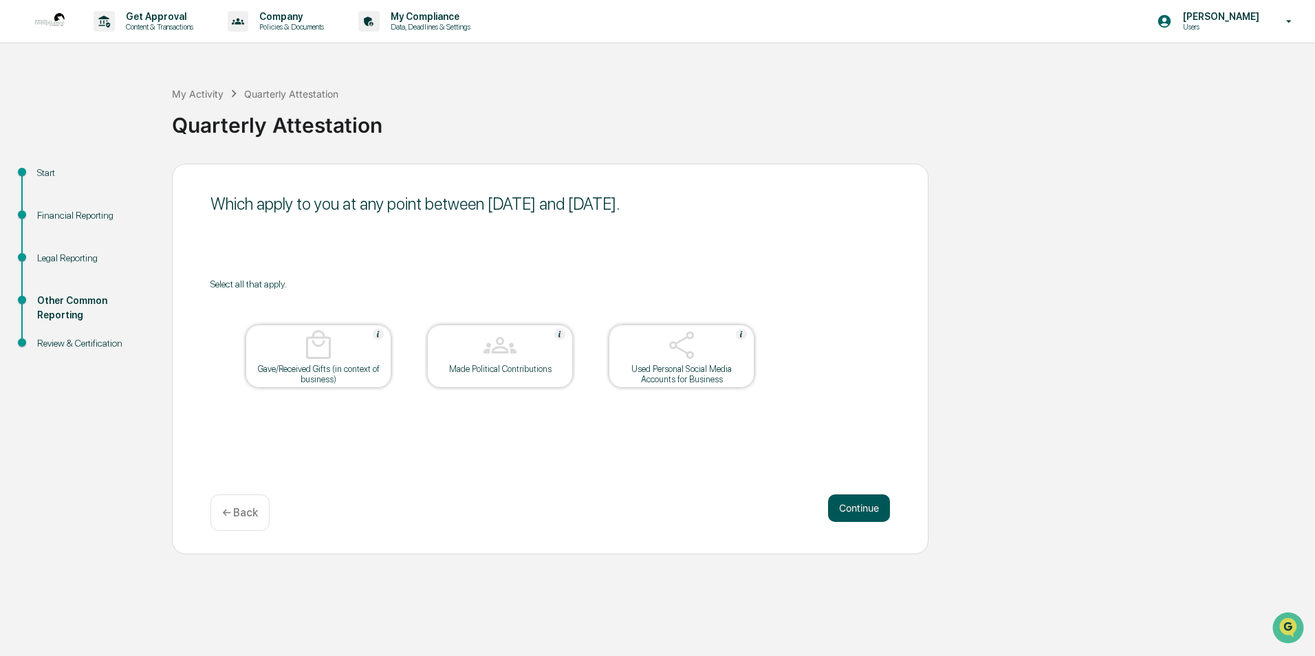
click at [854, 515] on button "Continue" at bounding box center [859, 509] width 62 height 28
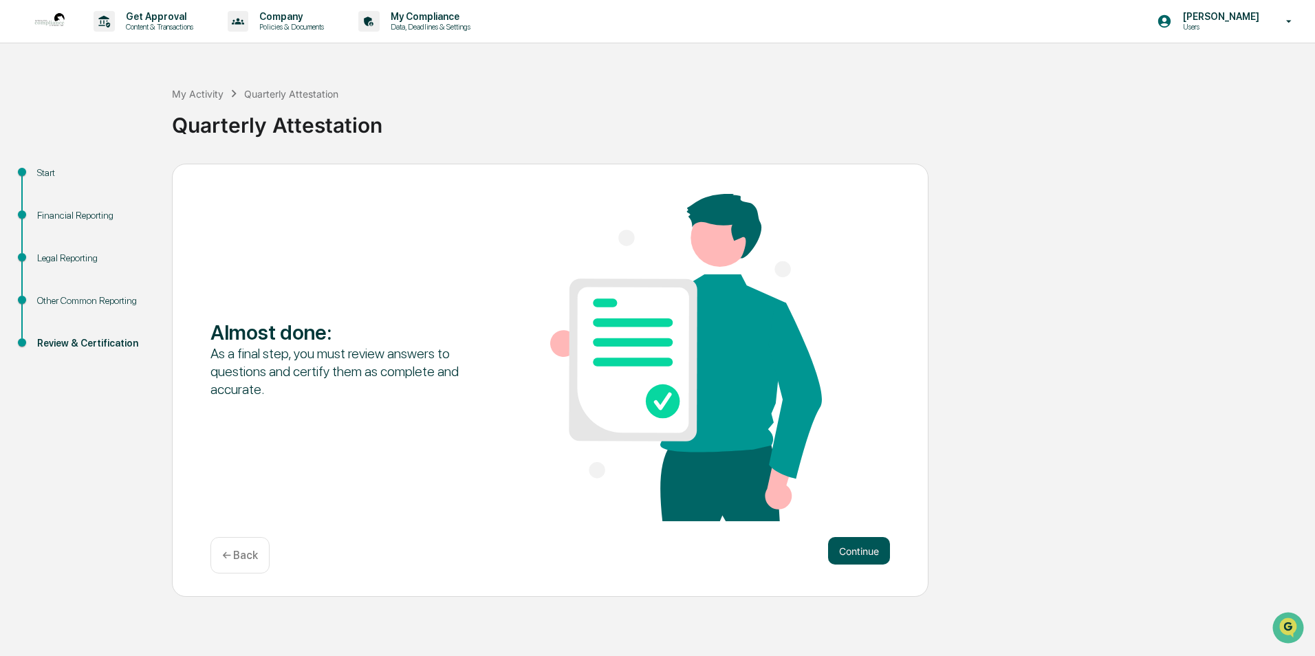
click at [844, 545] on button "Continue" at bounding box center [859, 551] width 62 height 28
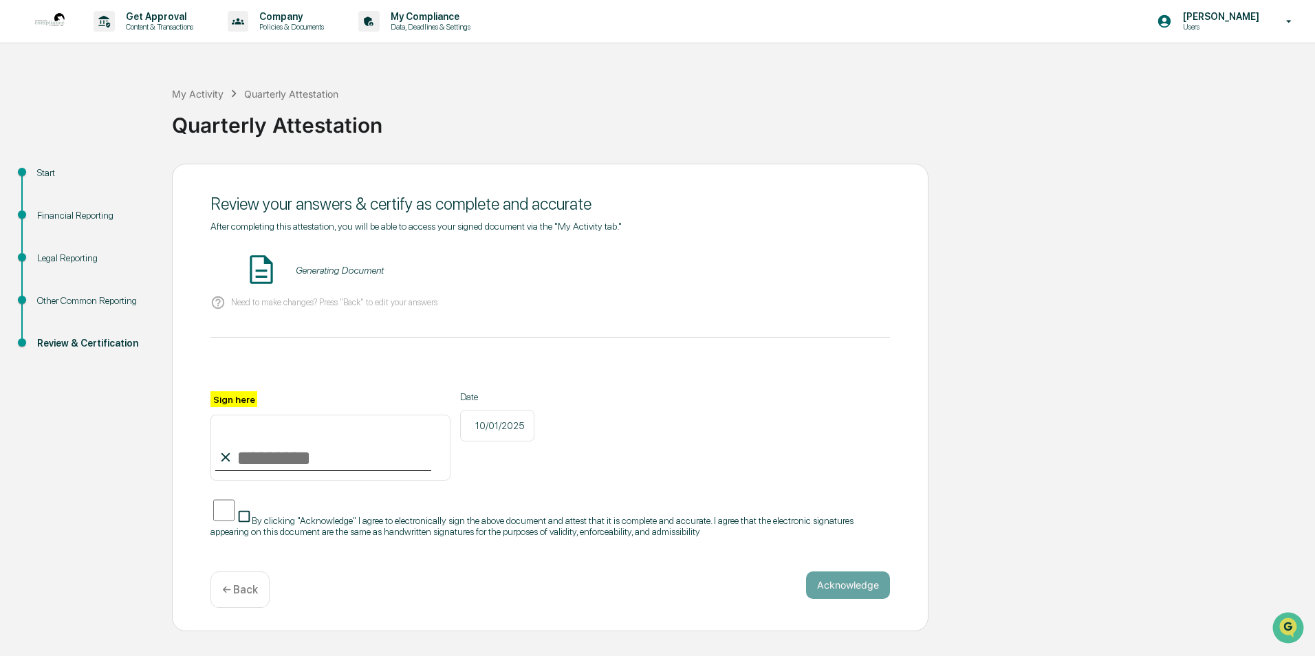
click at [310, 453] on input "Sign here" at bounding box center [330, 448] width 240 height 66
type input "**********"
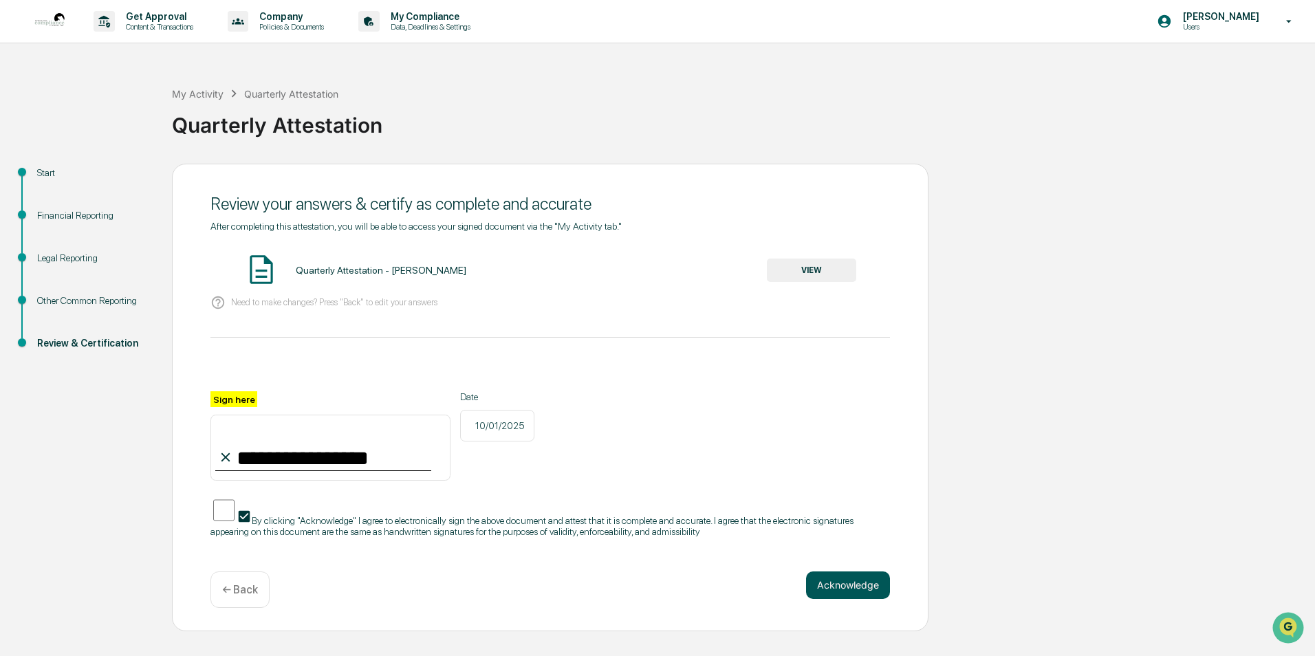
click at [840, 575] on button "Acknowledge" at bounding box center [848, 586] width 84 height 28
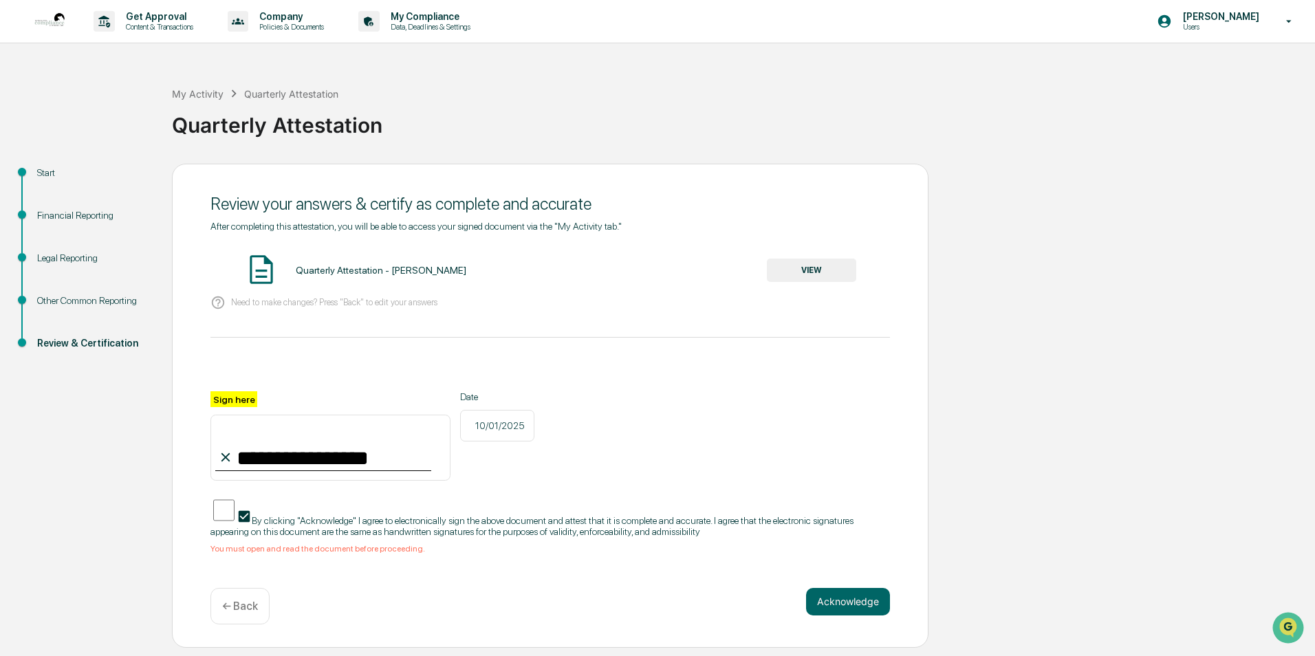
click at [442, 521] on span "By clicking "Acknowledge" I agree to electronically sign the above document and…" at bounding box center [531, 526] width 643 height 22
click at [331, 268] on div "Quarterly Attestation - [PERSON_NAME]" at bounding box center [381, 270] width 171 height 11
click at [285, 315] on div "Need to make changes? Press "Back" to edit your answers" at bounding box center [550, 303] width 680 height 28
click at [788, 268] on button "VIEW" at bounding box center [811, 270] width 89 height 23
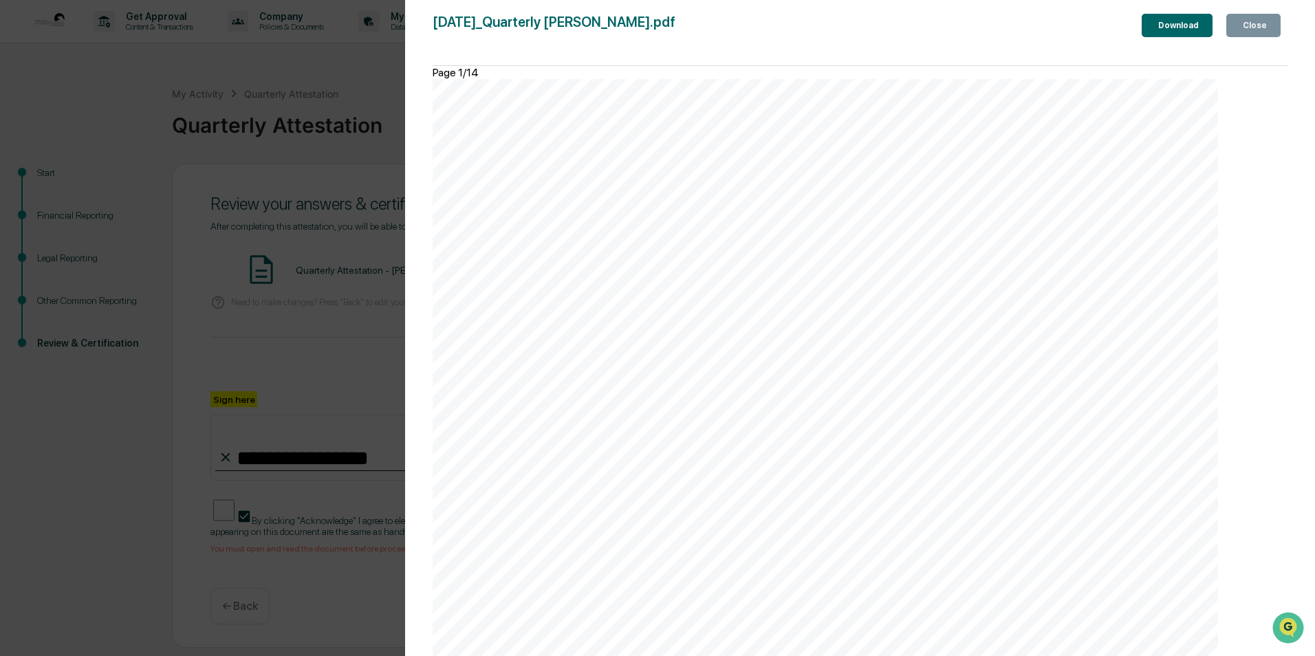
click at [394, 336] on div "Version History [DATE] 09:56 PM [PERSON_NAME] [DATE]_Quarterly Attestation_Andr…" at bounding box center [657, 328] width 1315 height 656
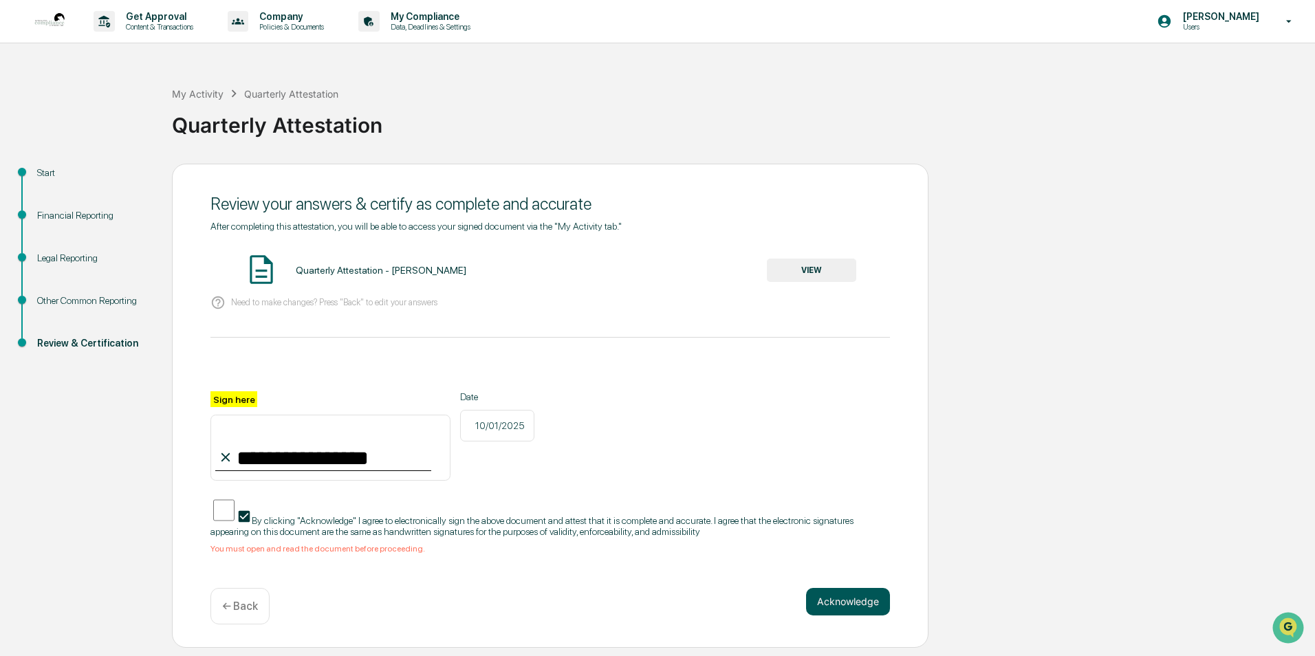
click at [834, 606] on button "Acknowledge" at bounding box center [848, 602] width 84 height 28
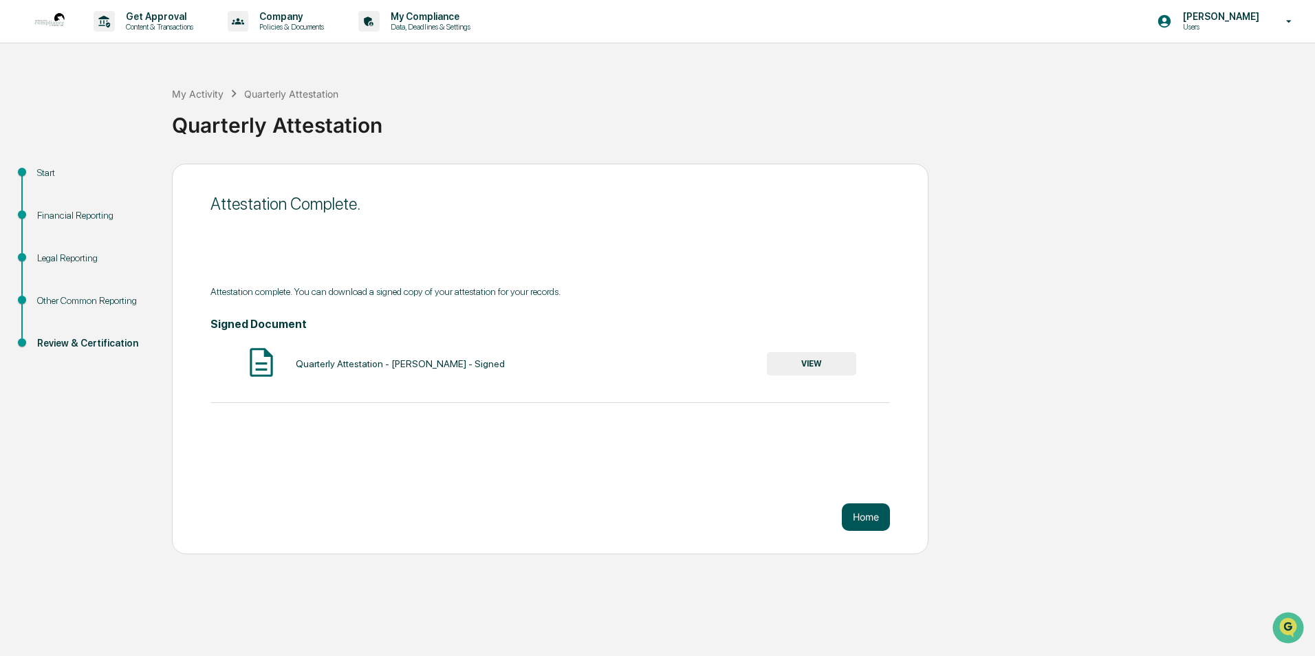
click at [856, 523] on button "Home" at bounding box center [866, 518] width 48 height 28
